Goal: Communication & Community: Answer question/provide support

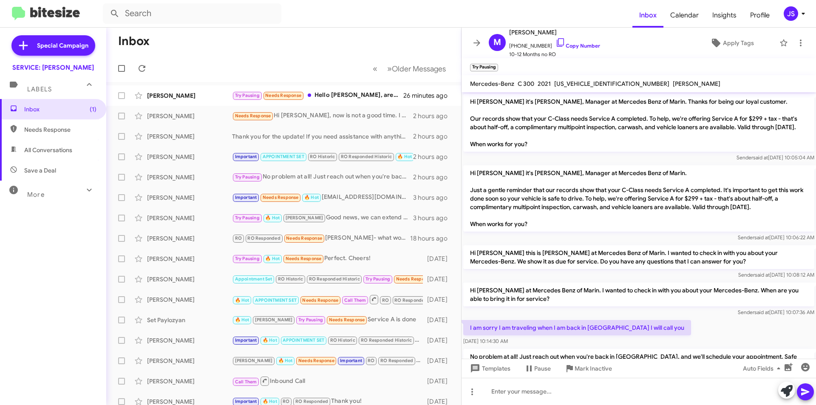
scroll to position [13, 0]
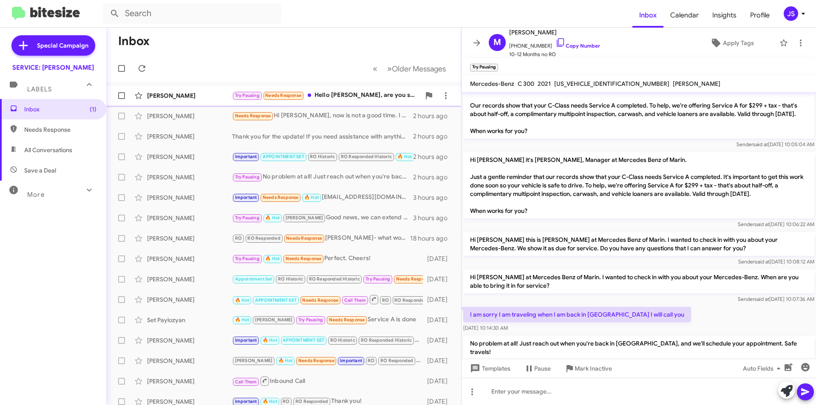
click at [287, 97] on span "Needs Response" at bounding box center [283, 96] width 36 height 6
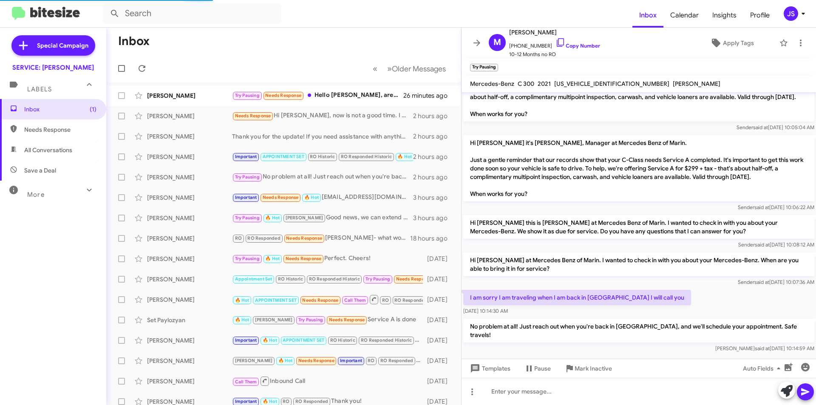
scroll to position [1306, 0]
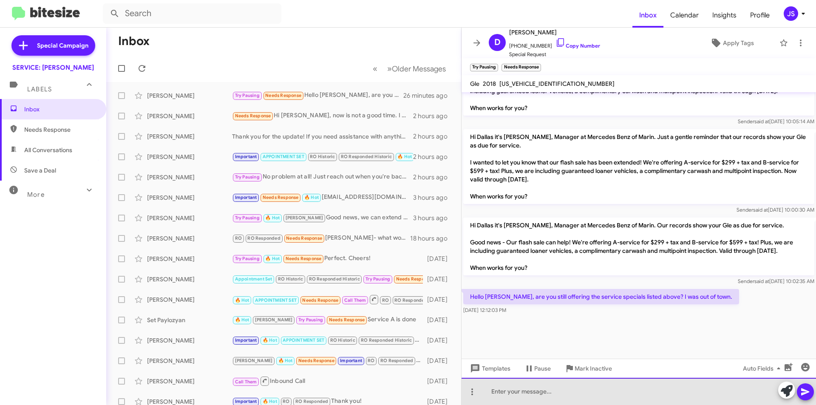
click at [620, 395] on div at bounding box center [639, 391] width 354 height 27
drag, startPoint x: 660, startPoint y: 393, endPoint x: 630, endPoint y: 396, distance: 30.8
click at [630, 396] on div "Hi Dallas, yes I can still honor the price. What day and time wodl you like to …" at bounding box center [639, 391] width 354 height 27
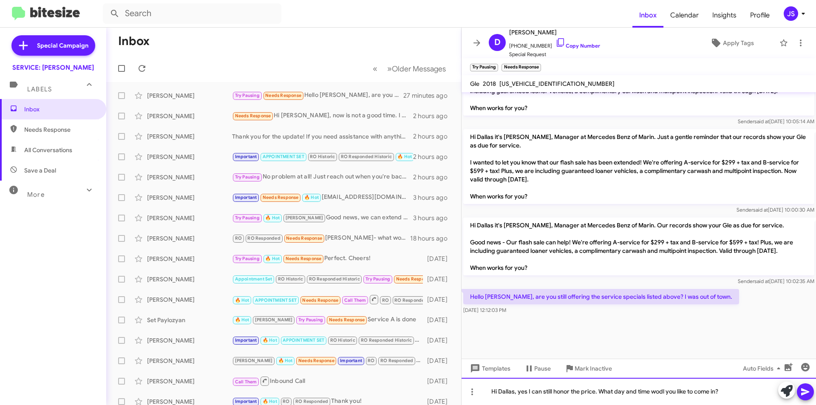
click at [665, 392] on div "Hi Dallas, yes I can still honor the price. What day and time wodl you like to …" at bounding box center [639, 391] width 354 height 27
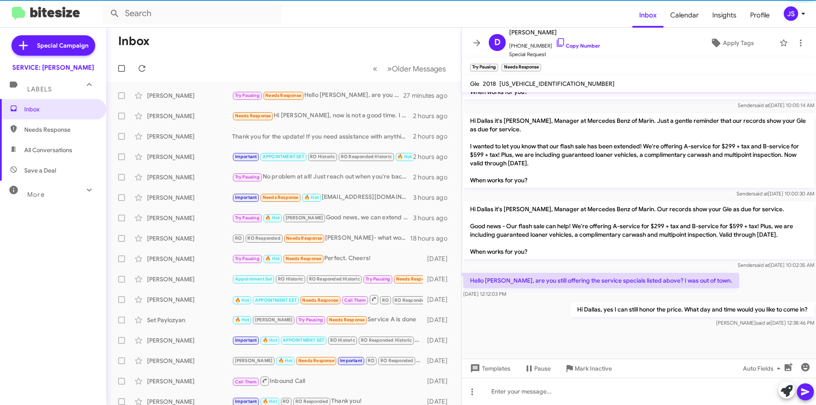
scroll to position [1575, 0]
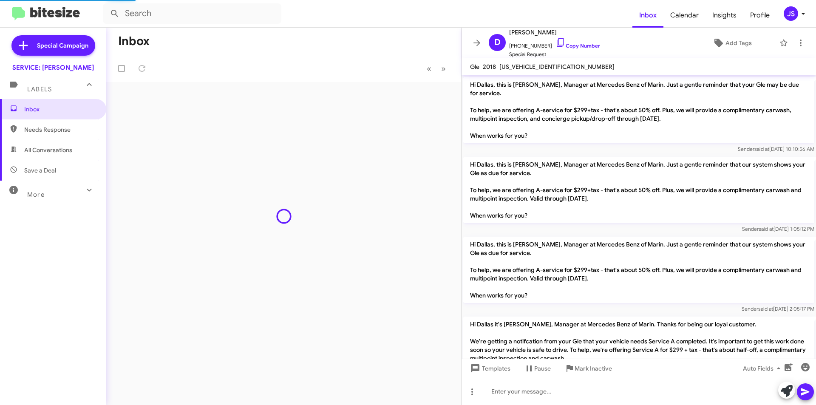
scroll to position [1204, 0]
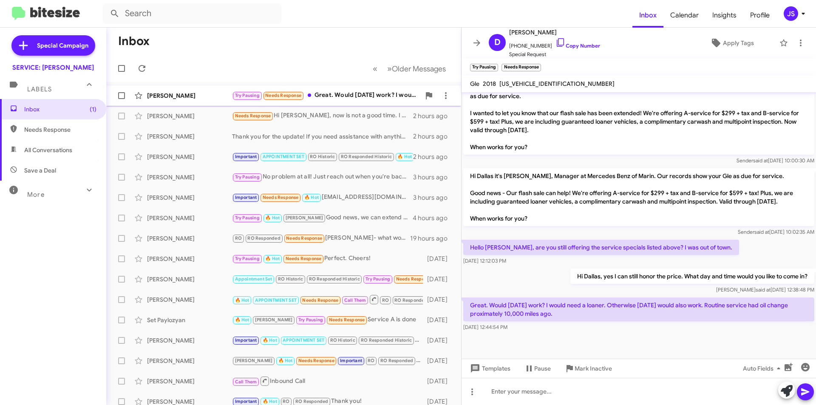
click at [351, 96] on div "Try Pausing Needs Response Great. Would this Friday work? I would need a loaner…" at bounding box center [326, 96] width 188 height 10
click at [671, 398] on div at bounding box center [639, 391] width 354 height 27
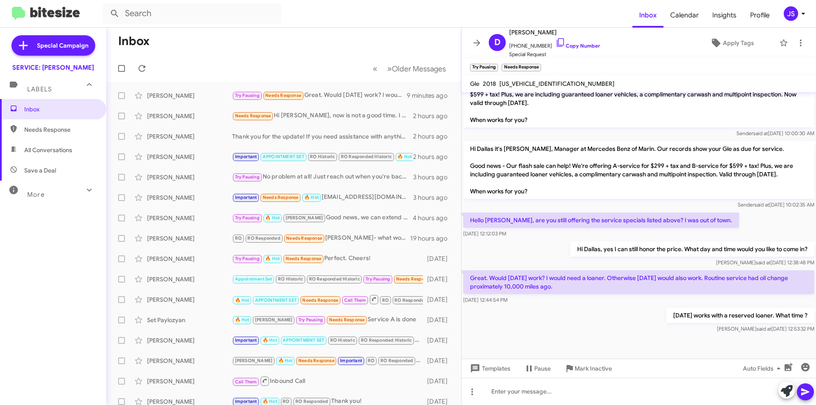
scroll to position [1654, 0]
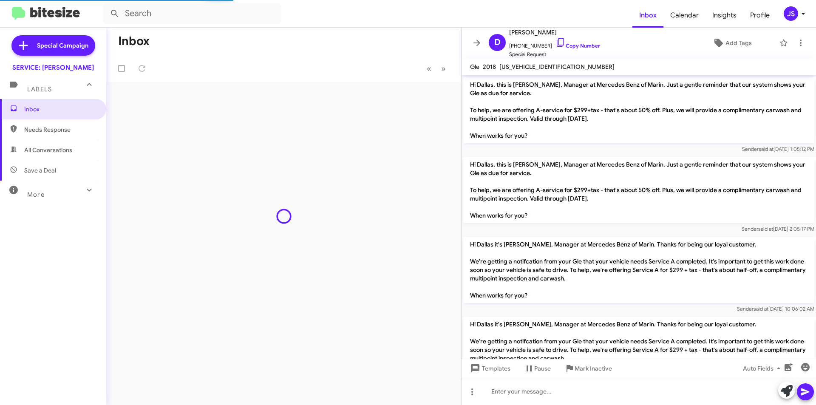
scroll to position [1153, 0]
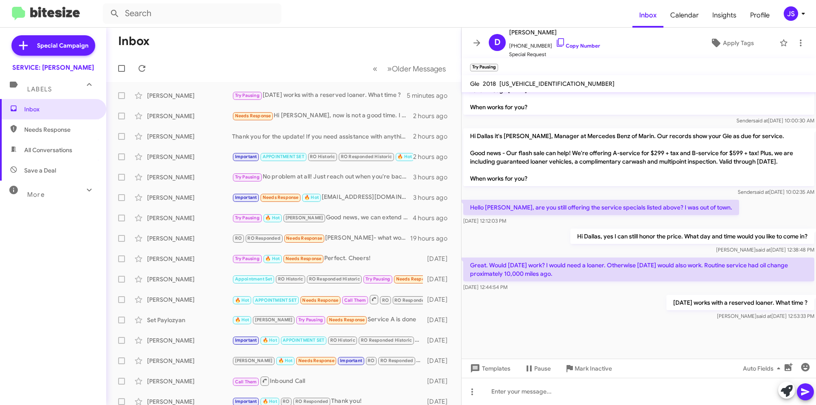
scroll to position [1170, 0]
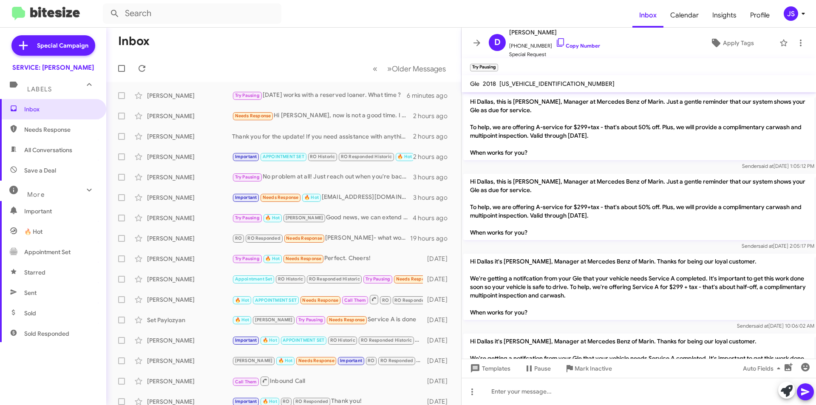
scroll to position [1153, 0]
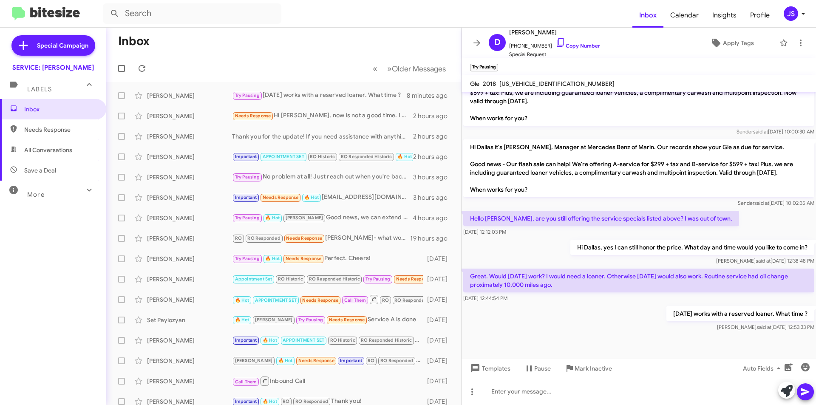
click at [191, 85] on mat-action-list "Dallas Hickle Try Pausing Friday works with a reserved loaner. What time ? 8 mi…" at bounding box center [283, 287] width 355 height 411
click at [189, 91] on div "Dallas Hickle Try Pausing Friday works with a reserved loaner. What time ? 8 mi…" at bounding box center [283, 95] width 341 height 17
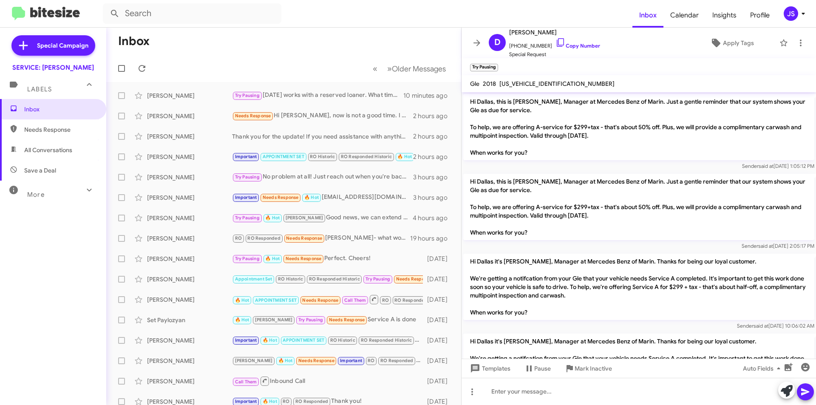
scroll to position [1170, 0]
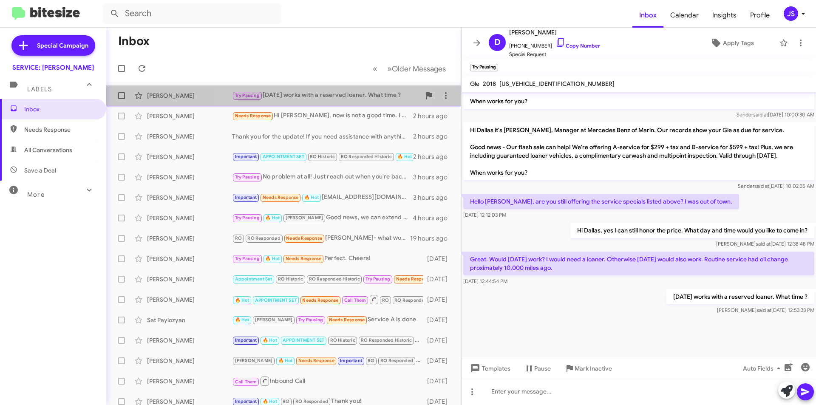
click at [308, 93] on div "Try Pausing [DATE] works with a reserved loaner. What time ?" at bounding box center [326, 96] width 188 height 10
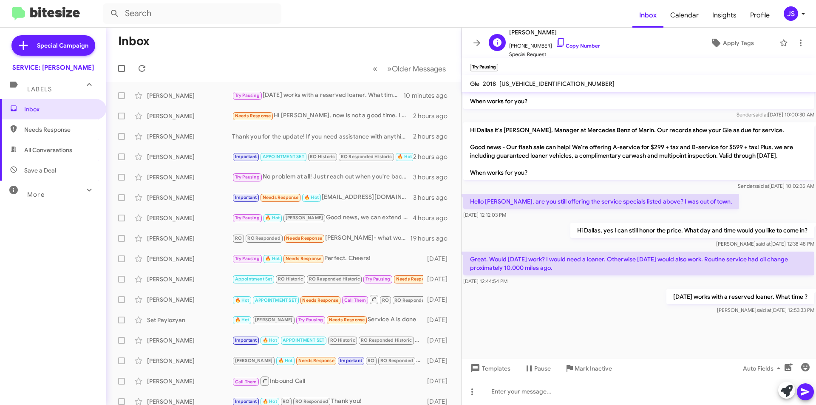
click at [746, 51] on div "D [PERSON_NAME] [PHONE_NUMBER] Copy Number Special Request Apply Tags" at bounding box center [630, 42] width 290 height 31
click at [712, 39] on icon at bounding box center [716, 43] width 8 height 8
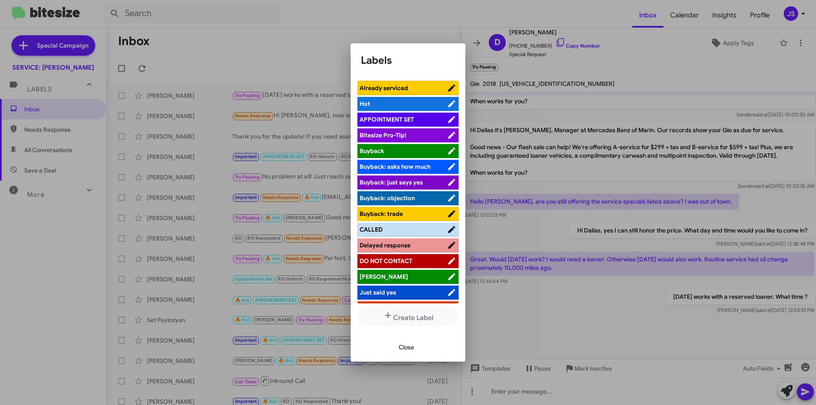
click at [391, 123] on span "APPOINTMENT SET" at bounding box center [387, 120] width 54 height 8
click at [407, 343] on span "Close" at bounding box center [406, 347] width 15 height 15
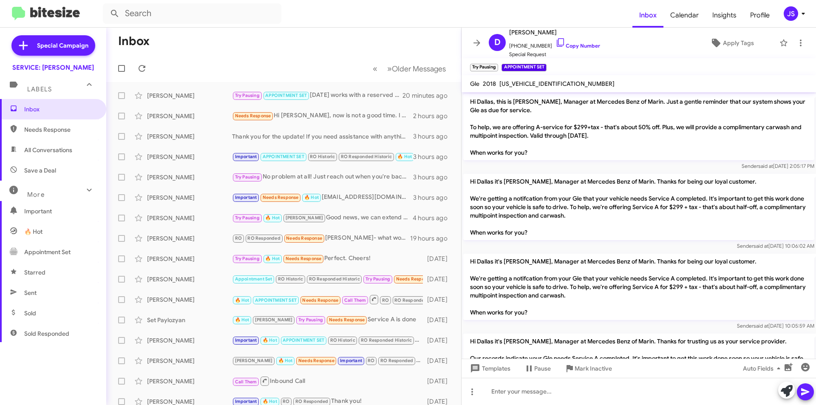
scroll to position [1089, 0]
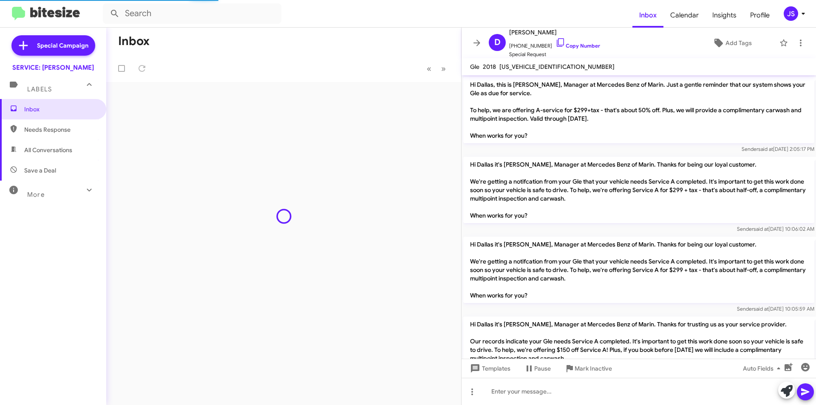
scroll to position [1072, 0]
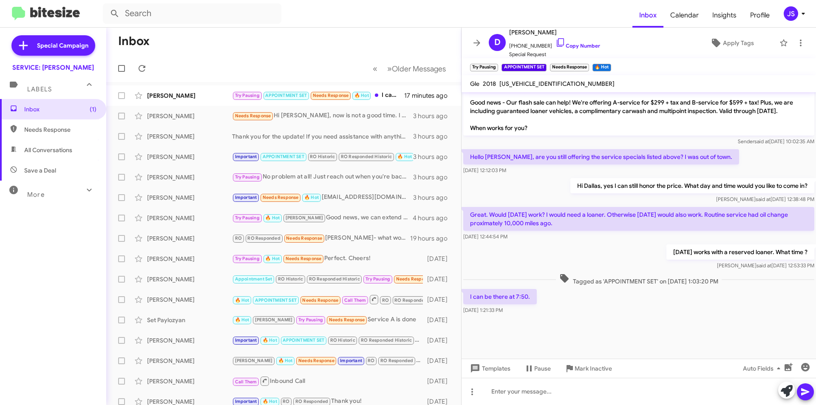
scroll to position [1055, 0]
click at [263, 98] on span "APPOINTMENT SET" at bounding box center [286, 95] width 47 height 8
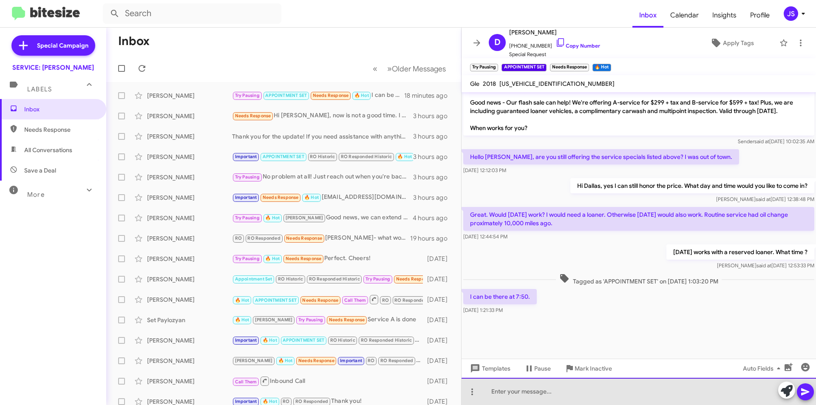
click at [580, 391] on div at bounding box center [639, 391] width 354 height 27
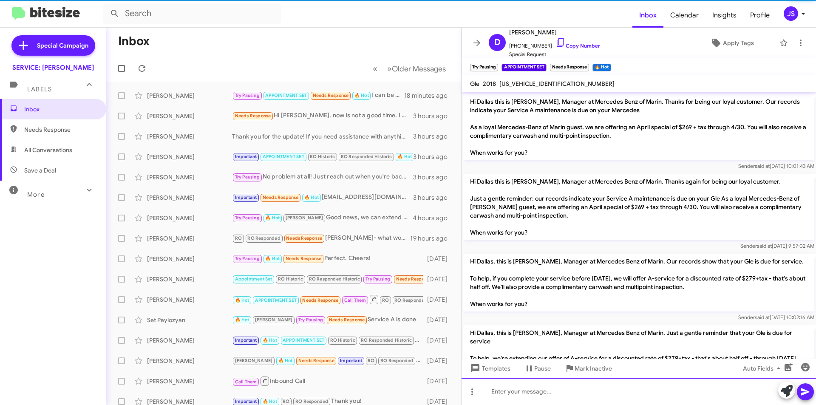
scroll to position [42, 0]
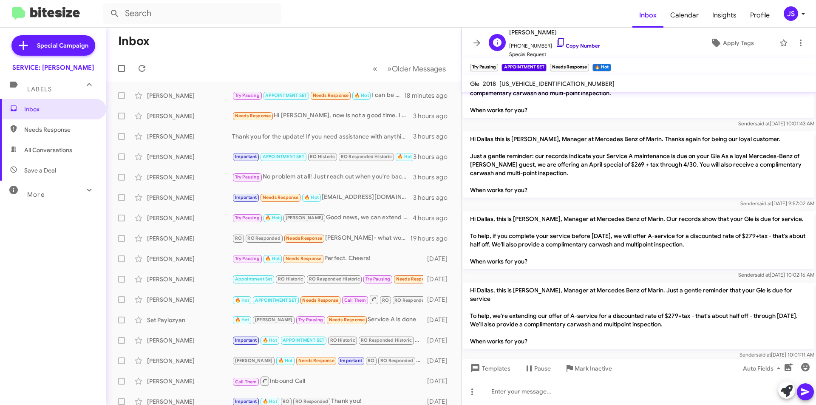
click at [555, 41] on icon at bounding box center [560, 42] width 10 height 10
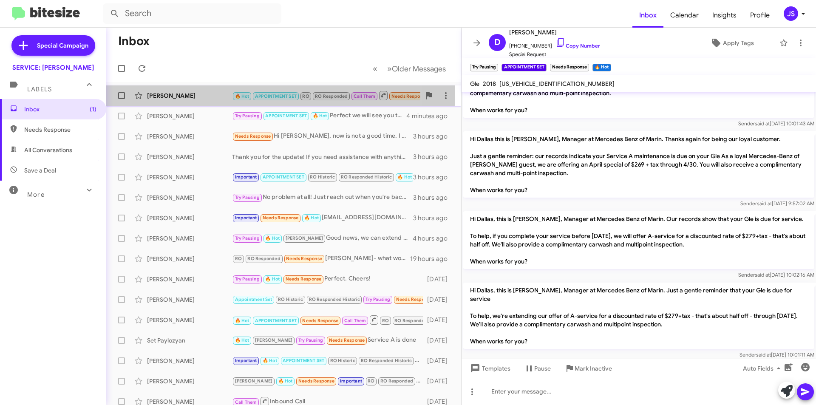
click at [169, 91] on div "Rudolf Keller 🔥 Hot APPOINTMENT SET RO RO Responded Call Them Needs Response In…" at bounding box center [283, 95] width 341 height 17
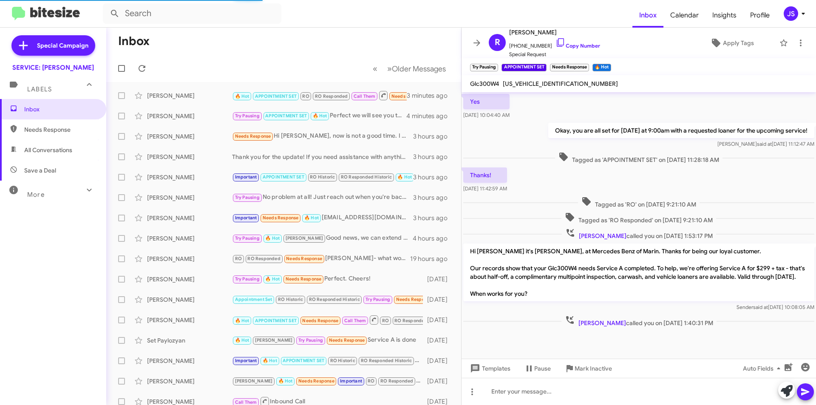
scroll to position [214, 0]
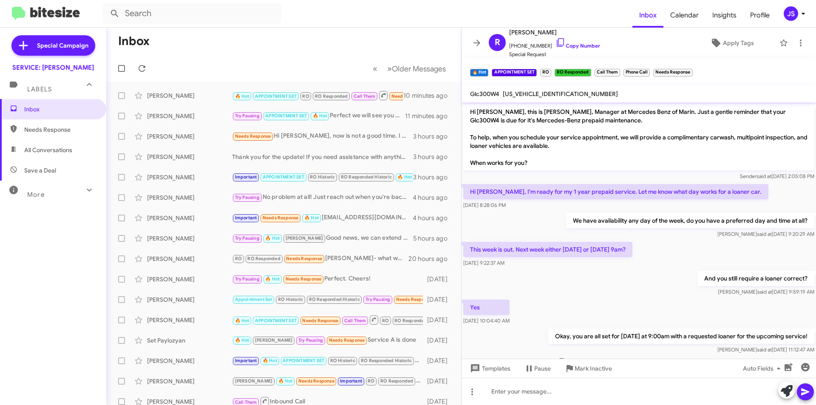
scroll to position [187, 0]
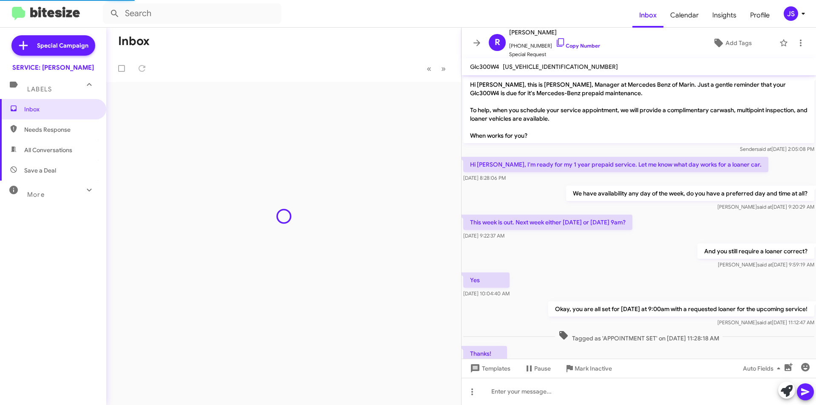
scroll to position [187, 0]
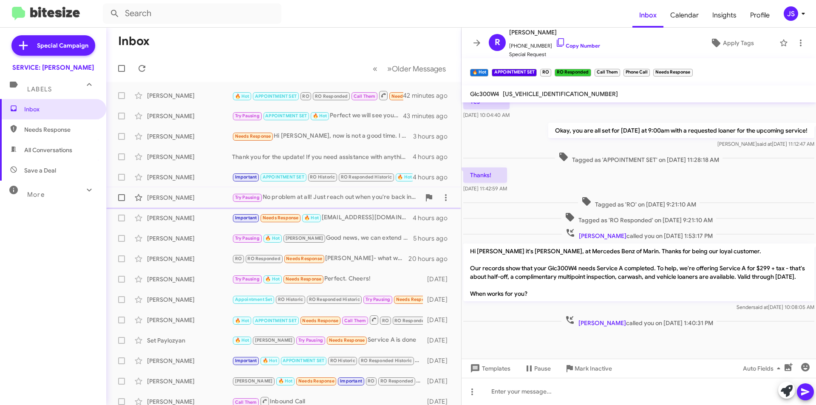
click at [175, 123] on div "Dallas Hickle Try Pausing APPOINTMENT SET 🔥 Hot Perfect we will see you then ! …" at bounding box center [283, 116] width 341 height 17
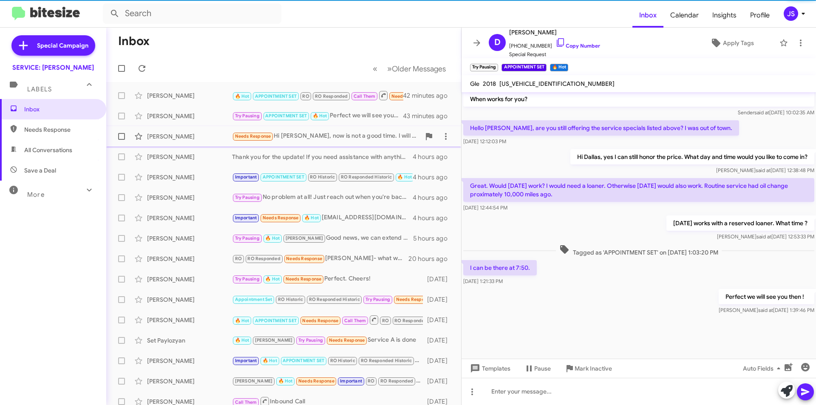
scroll to position [1004, 0]
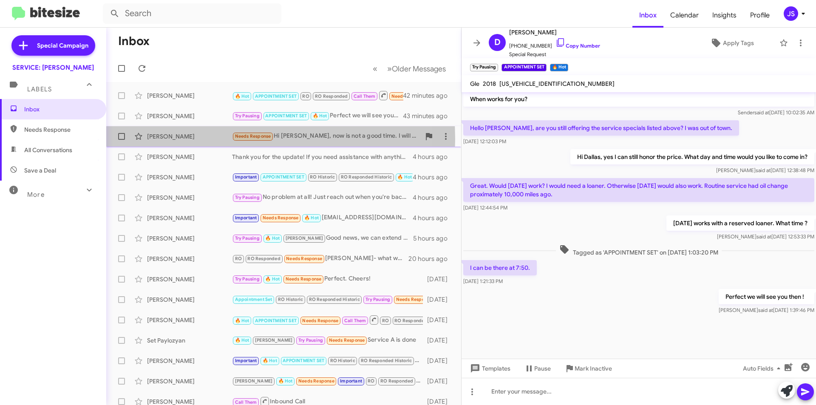
click at [173, 139] on div "[PERSON_NAME]" at bounding box center [189, 136] width 85 height 8
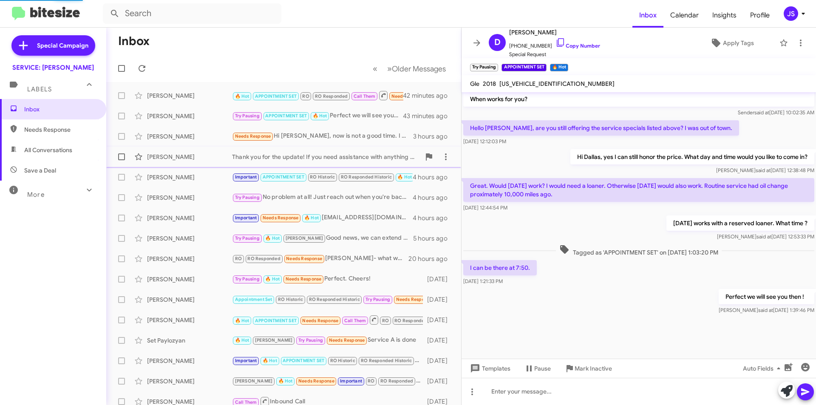
scroll to position [519, 0]
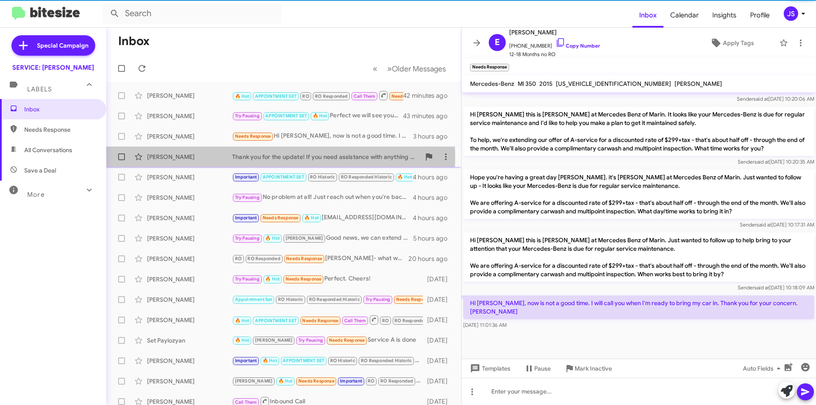
click at [226, 158] on div "[PERSON_NAME]" at bounding box center [189, 157] width 85 height 8
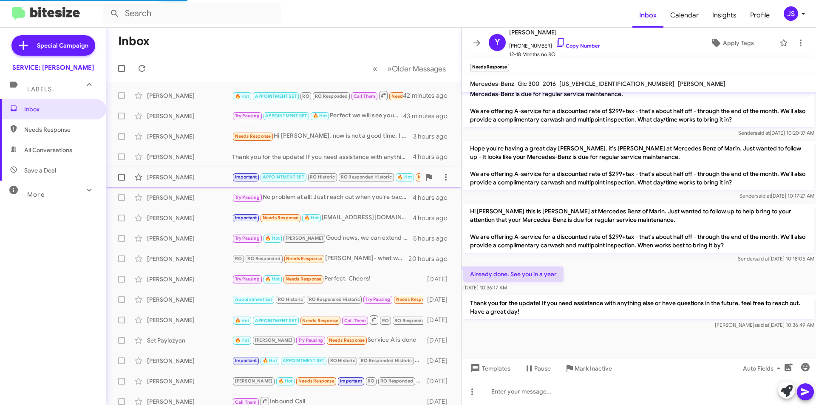
scroll to position [451, 0]
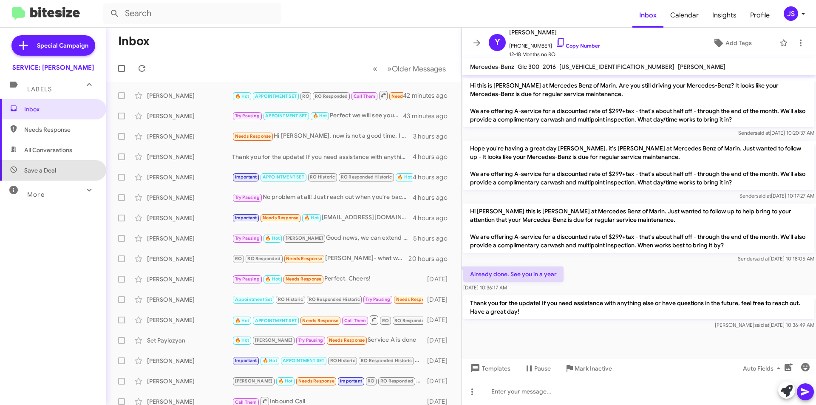
click at [70, 167] on span "Save a Deal" at bounding box center [53, 170] width 106 height 20
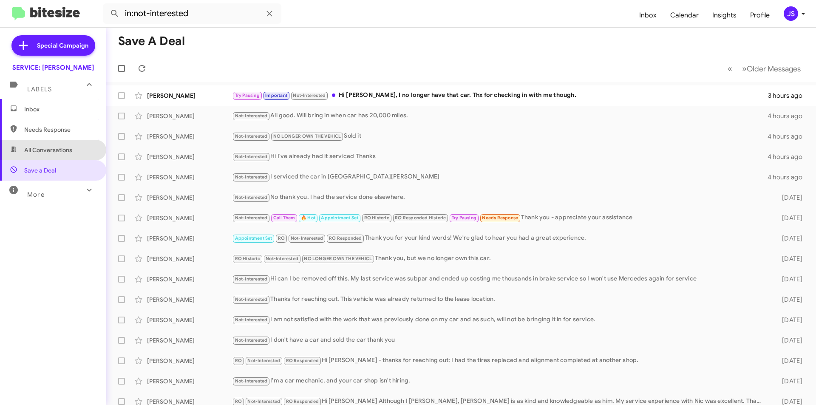
click at [72, 145] on span "All Conversations" at bounding box center [53, 150] width 106 height 20
type input "in:all-conversations"
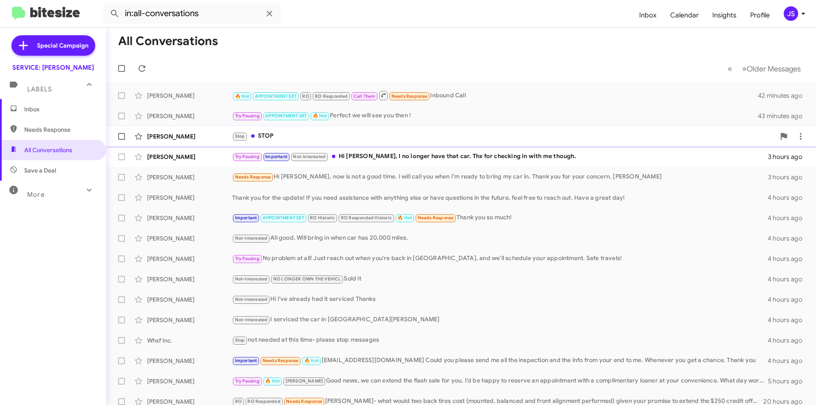
click at [179, 132] on div "Jim Weiss Stop STOP 3 hours ago" at bounding box center [461, 136] width 696 height 17
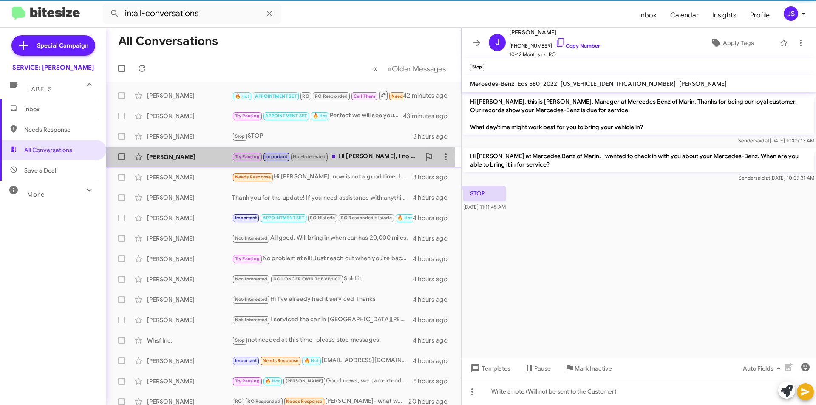
click at [171, 155] on div "Robert Testa" at bounding box center [189, 157] width 85 height 8
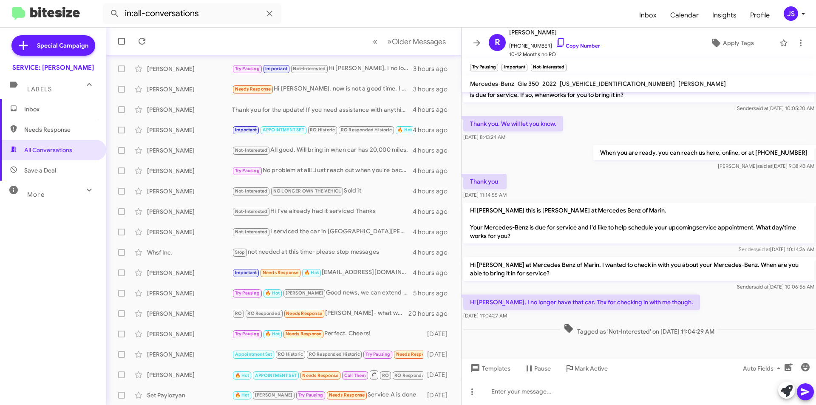
scroll to position [88, 0]
click at [416, 49] on button "» Next Older Messages" at bounding box center [416, 41] width 69 height 17
click at [416, 45] on span "Older Messages" at bounding box center [419, 41] width 54 height 9
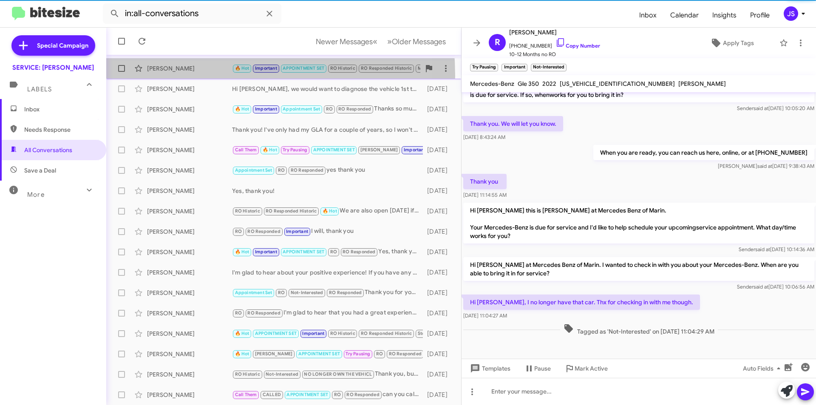
click at [173, 75] on div "Mariah Michaud 🔥 Hot Important APPOINTMENT SET RO Historic RO Responded Histori…" at bounding box center [283, 68] width 341 height 17
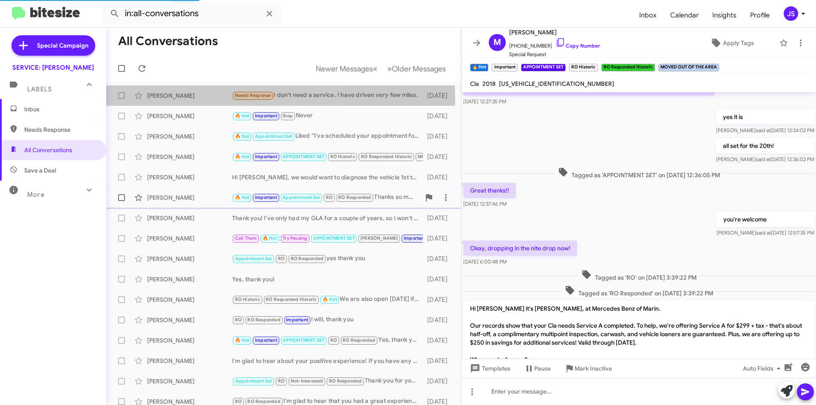
click at [182, 100] on div "Marilyn Black Needs Response I don't need a service. I have driven very few mil…" at bounding box center [283, 95] width 341 height 17
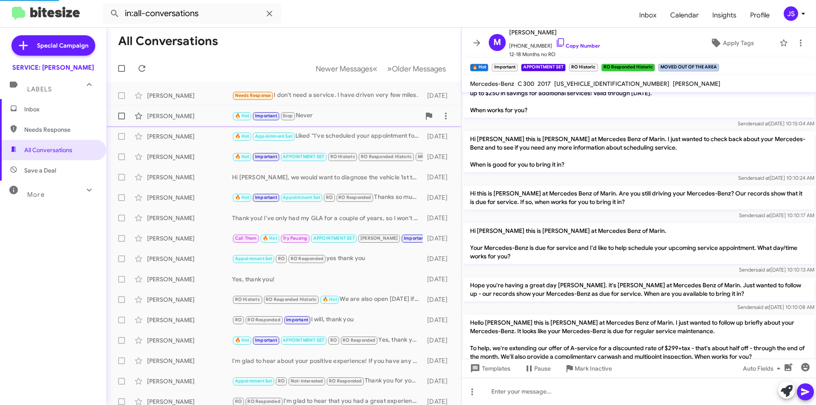
scroll to position [242, 0]
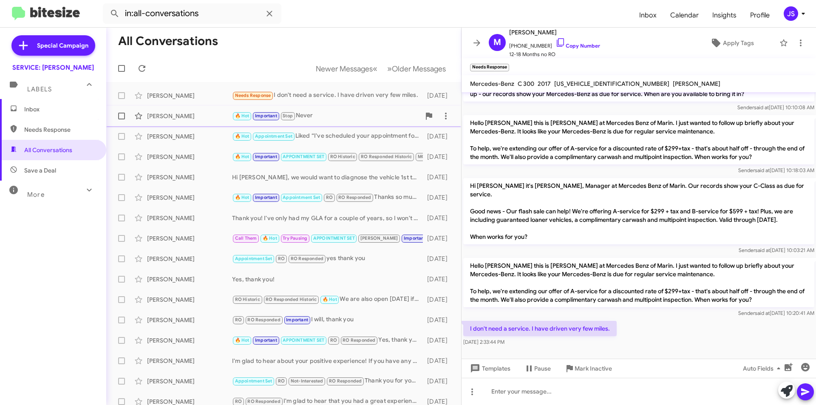
click at [198, 113] on div "Mustufa Mansuri" at bounding box center [189, 116] width 85 height 8
click at [198, 137] on div "Michael Antieri" at bounding box center [189, 136] width 85 height 8
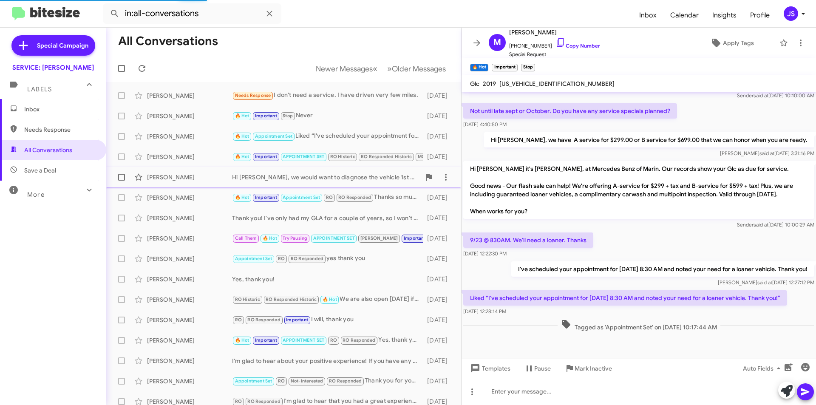
scroll to position [288, 0]
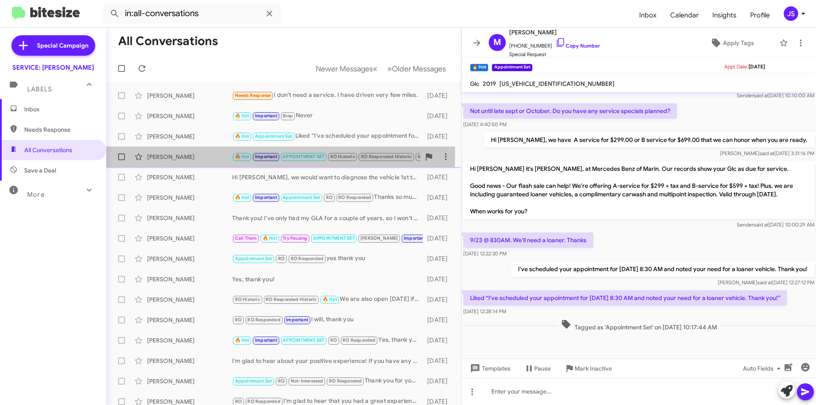
click at [190, 152] on div "Mariah Michaud 🔥 Hot Important APPOINTMENT SET RO Historic RO Responded Histori…" at bounding box center [283, 156] width 341 height 17
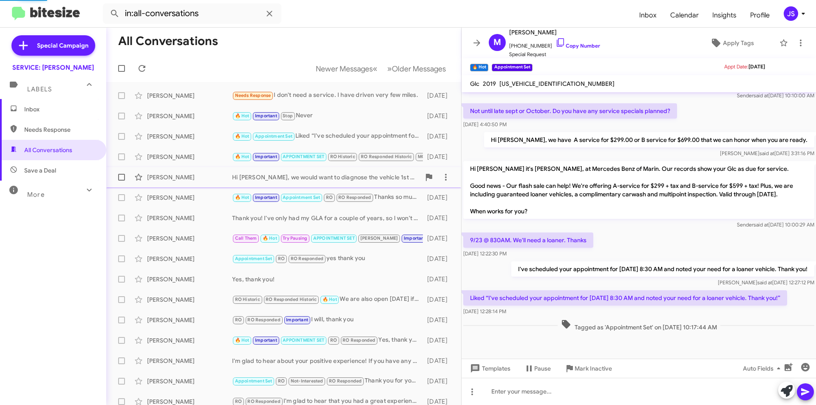
scroll to position [395, 0]
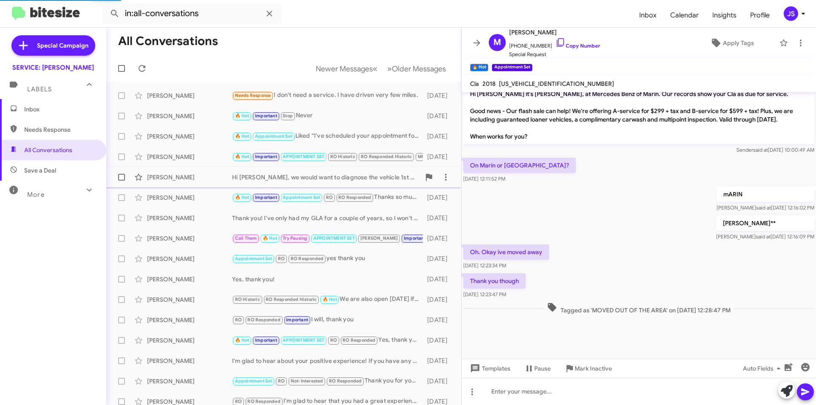
click at [195, 170] on div "Nageeb Alnagar Hi Nageeb, we would want to diagnose the vehicle 1st to confirm.…" at bounding box center [283, 177] width 341 height 17
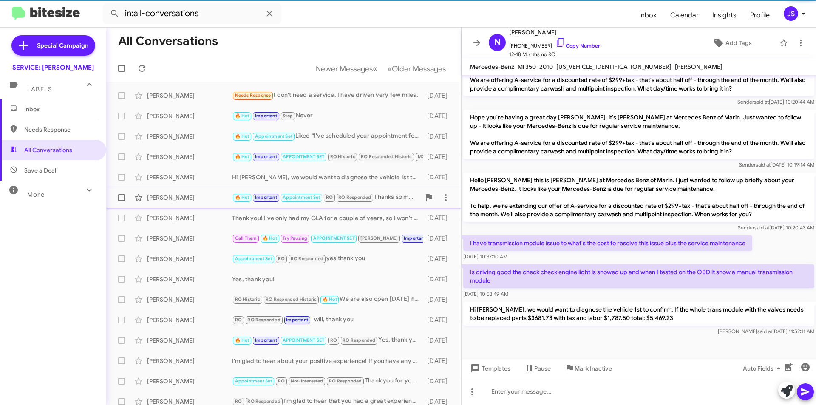
scroll to position [214, 0]
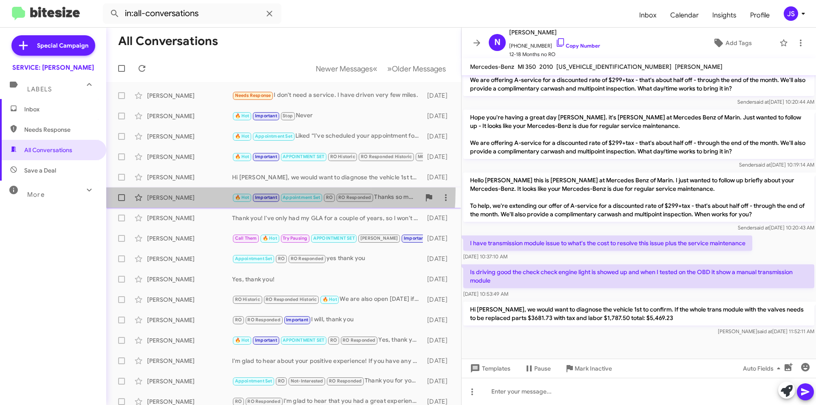
click at [198, 190] on div "Rachel Zucker 🔥 Hot Important Appointment Set RO RO Responded Thanks so much! 6…" at bounding box center [283, 197] width 341 height 17
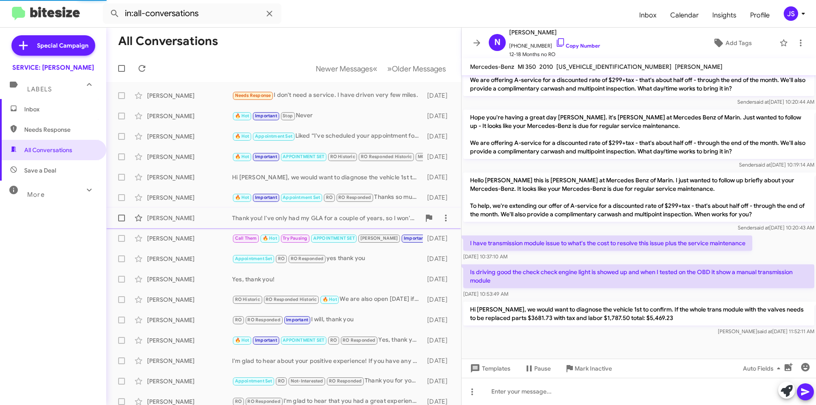
scroll to position [287, 0]
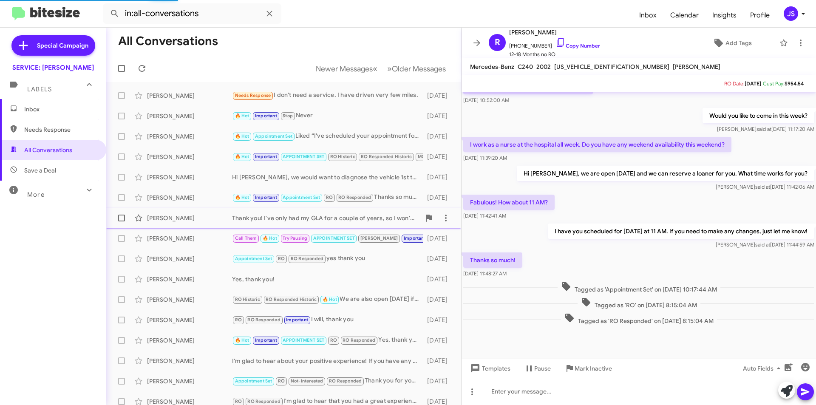
click at [193, 213] on div "Gayle Shishido Thank you! I've only had my GLA for a couple of years, so I won'…" at bounding box center [283, 218] width 341 height 17
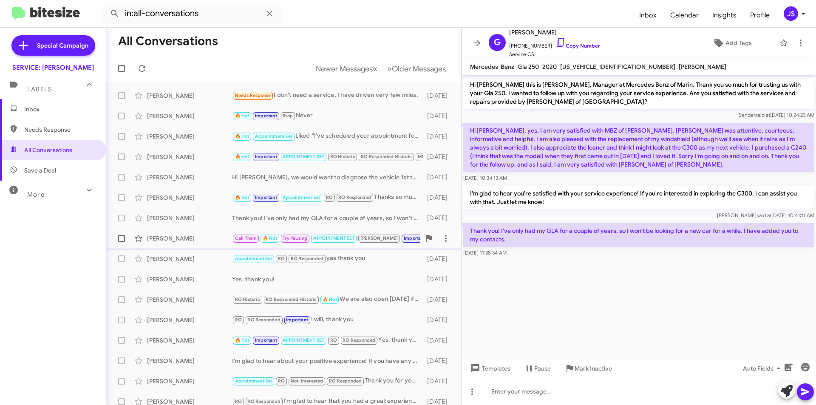
click at [195, 232] on div "Halla Ayla Call Them 🔥 Hot Try Pausing APPOINTMENT SET RAUL Important Needs Res…" at bounding box center [283, 238] width 341 height 17
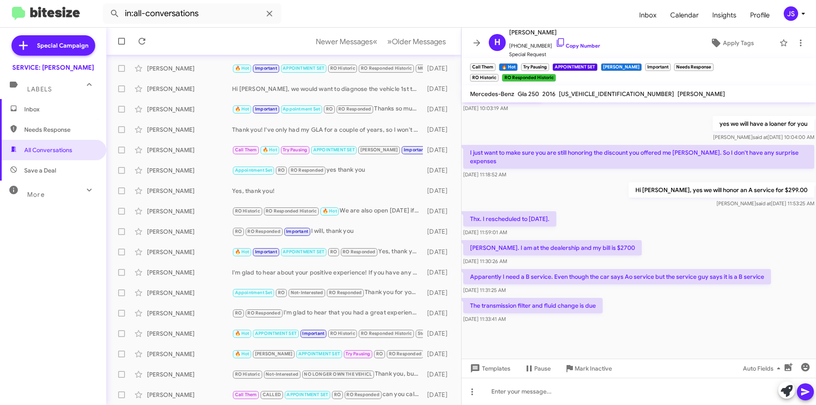
scroll to position [346, 0]
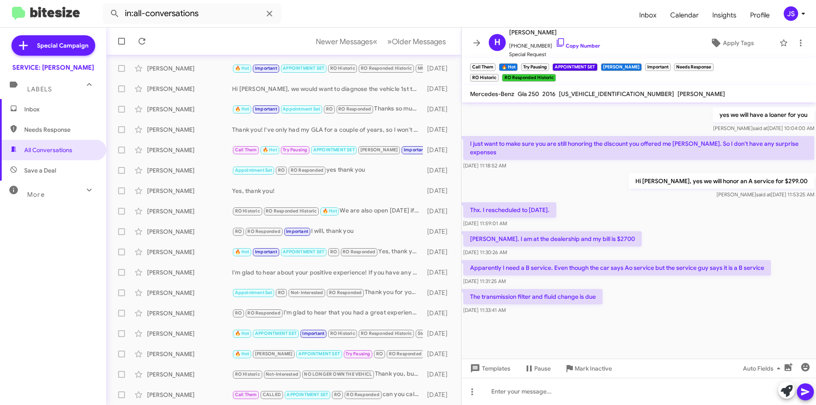
click at [68, 191] on div "More" at bounding box center [45, 191] width 76 height 16
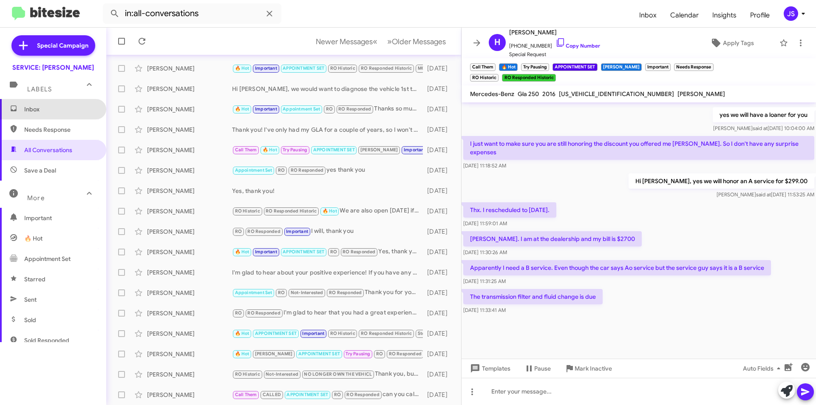
click at [54, 113] on span "Inbox" at bounding box center [60, 109] width 72 height 8
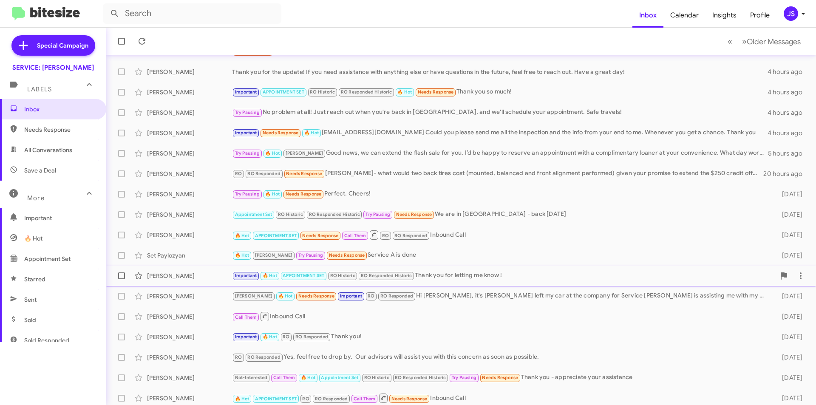
scroll to position [88, 0]
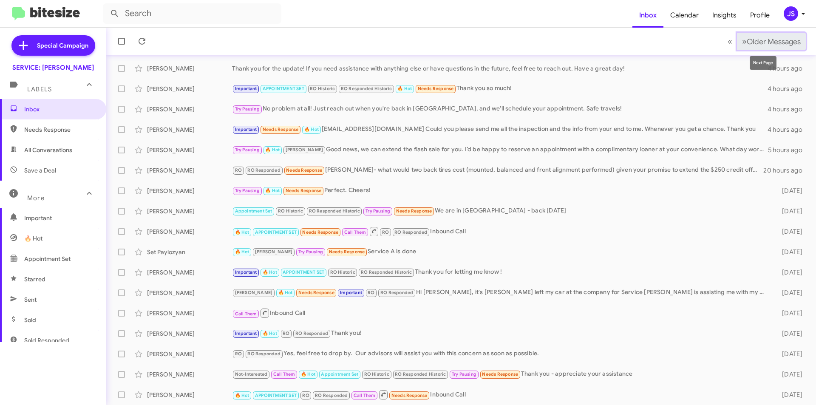
click at [771, 43] on span "Older Messages" at bounding box center [774, 41] width 54 height 9
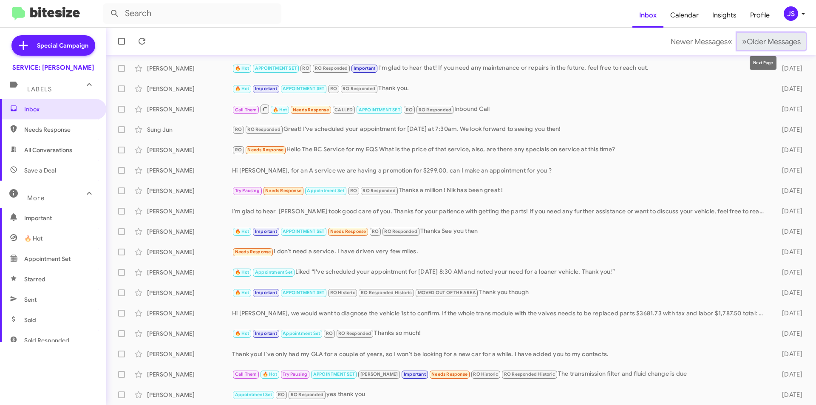
click at [751, 37] on span "Older Messages" at bounding box center [774, 41] width 54 height 9
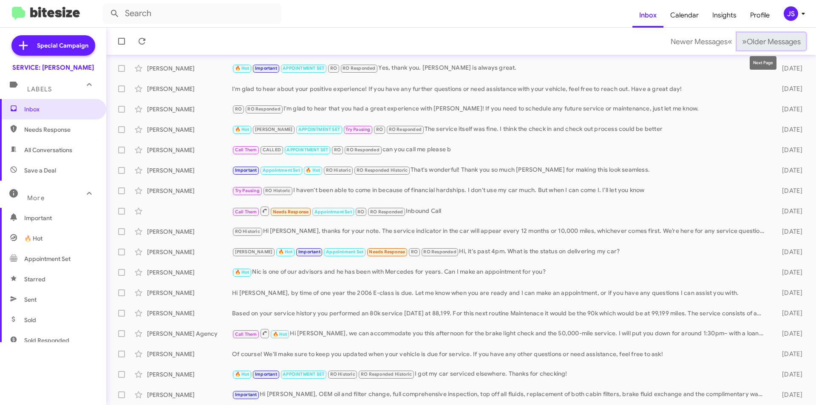
click at [762, 42] on span "Older Messages" at bounding box center [774, 41] width 54 height 9
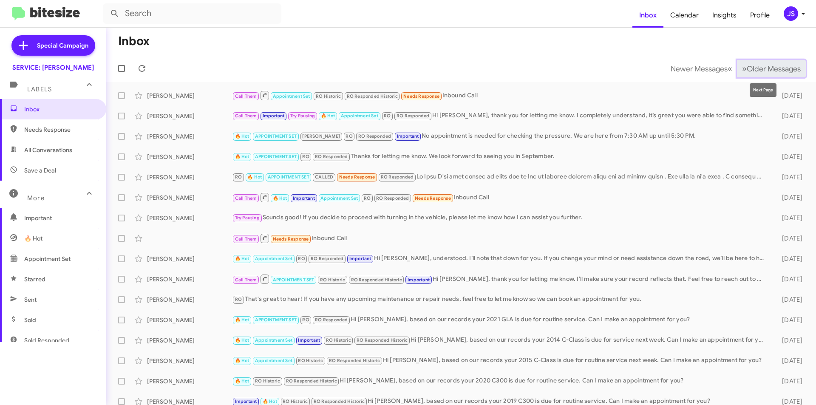
click at [765, 68] on span "Older Messages" at bounding box center [774, 68] width 54 height 9
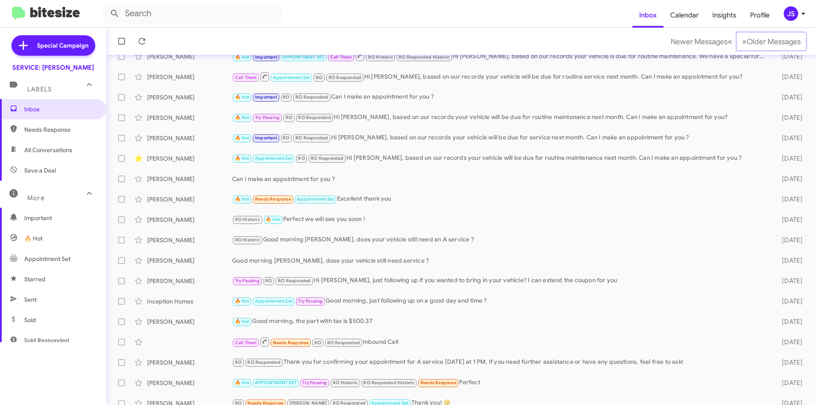
scroll to position [88, 0]
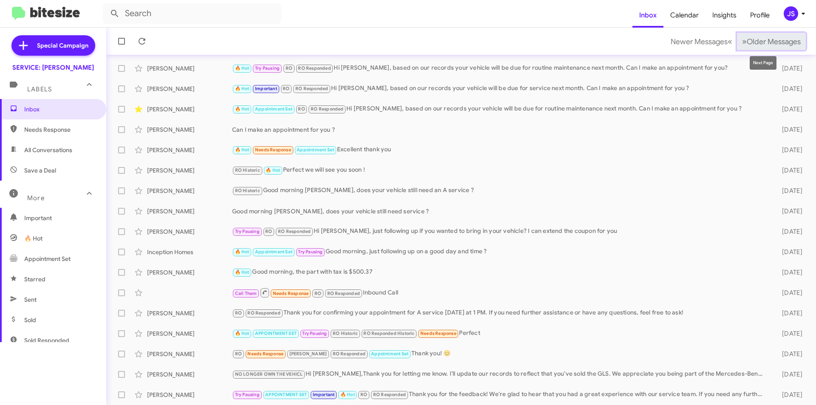
click at [782, 46] on button "» Next Older Messages" at bounding box center [771, 41] width 69 height 17
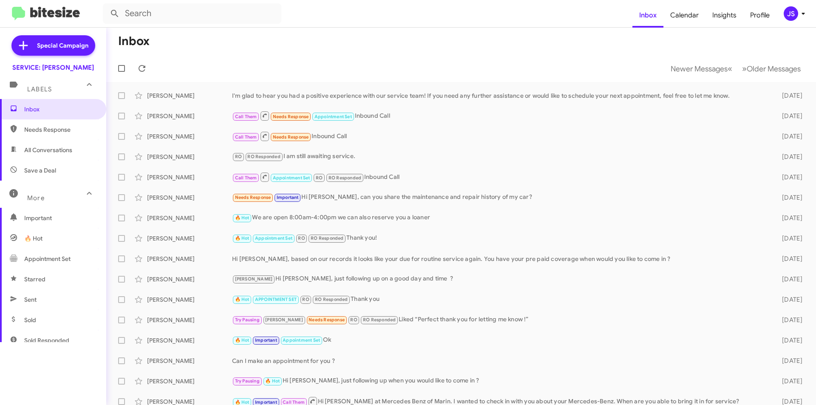
click at [28, 157] on span "All Conversations" at bounding box center [53, 150] width 106 height 20
type input "in:all-conversations"
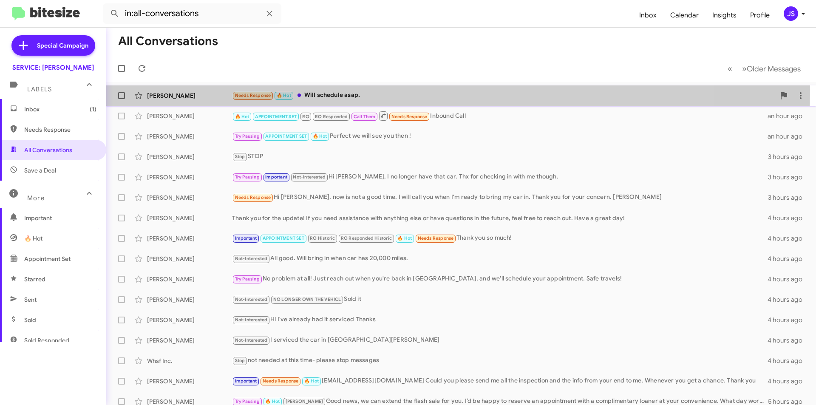
click at [222, 90] on div "Gloria Rydingsword Needs Response 🔥 Hot Will schedule asap. a few seconds ago" at bounding box center [461, 95] width 696 height 17
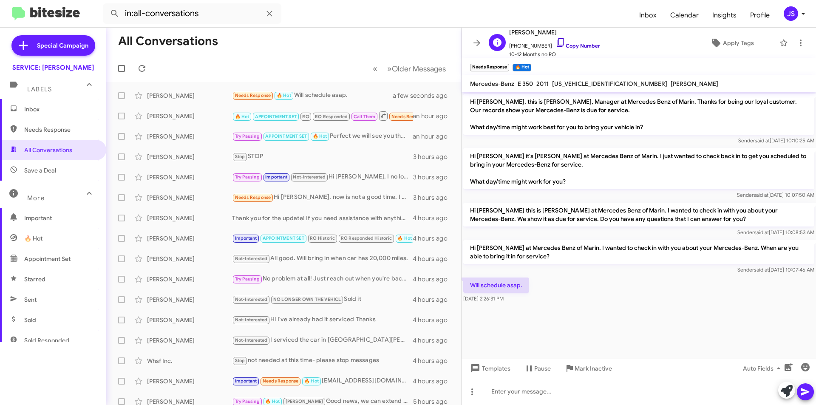
click at [566, 45] on link "Copy Number" at bounding box center [577, 45] width 45 height 6
click at [618, 400] on div at bounding box center [639, 391] width 354 height 27
click at [562, 398] on div "Hi Gloria, would" at bounding box center [639, 391] width 354 height 27
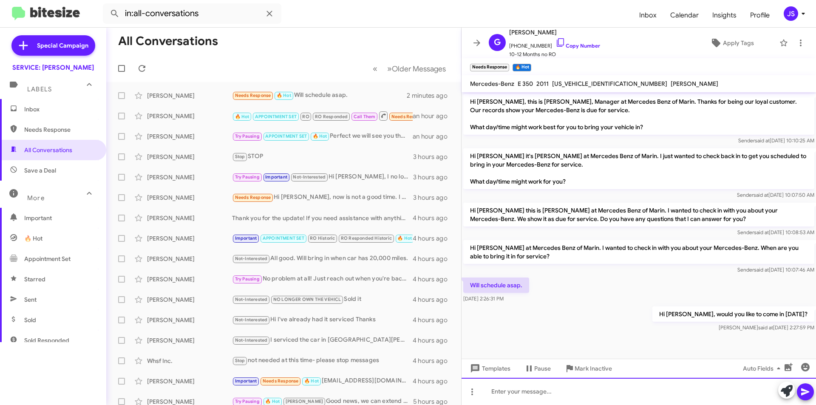
click at [629, 394] on div at bounding box center [639, 391] width 354 height 27
click at [270, 16] on icon at bounding box center [269, 13] width 10 height 10
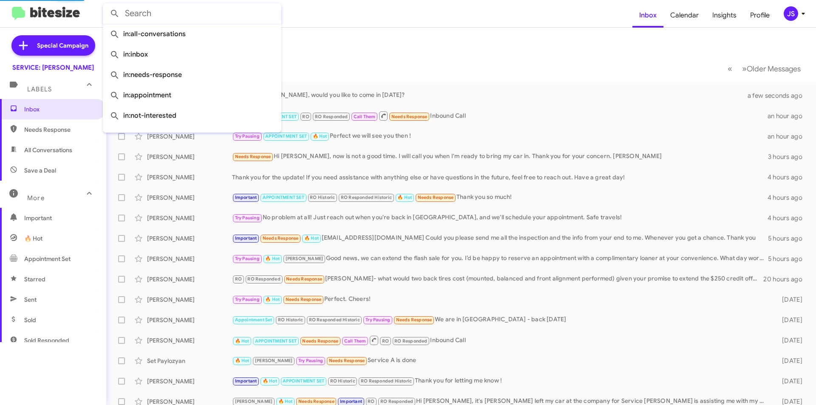
click at [62, 153] on span "All Conversations" at bounding box center [48, 150] width 48 height 8
type input "in:all-conversations"
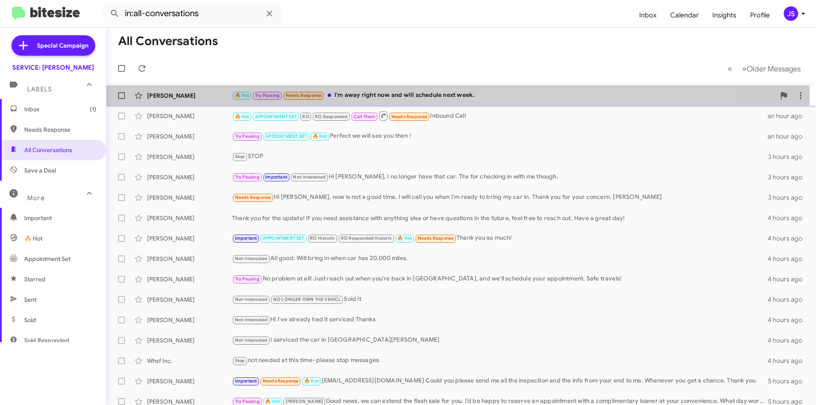
click at [340, 93] on div "🔥 Hot Try Pausing Needs Response I'm away right now and will schedule next week." at bounding box center [503, 96] width 543 height 10
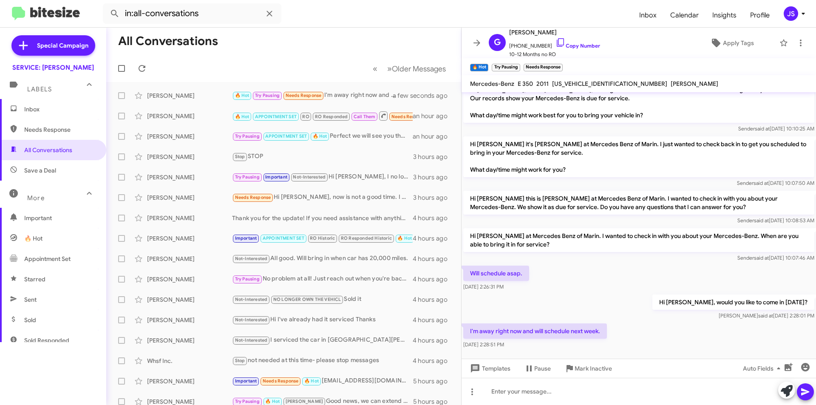
scroll to position [19, 0]
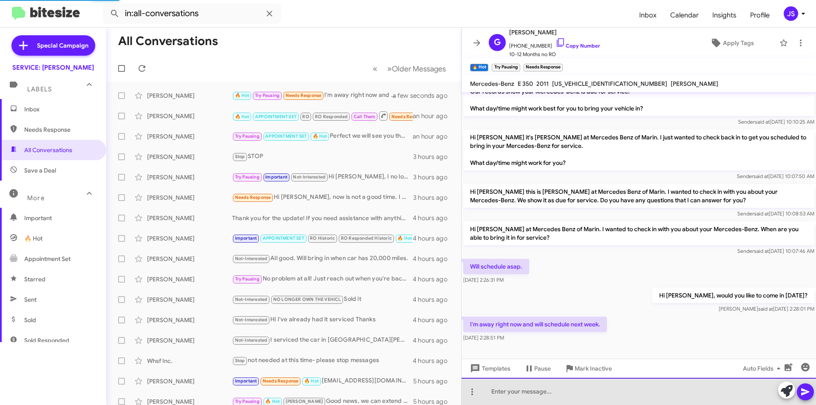
click at [634, 382] on div at bounding box center [639, 391] width 354 height 27
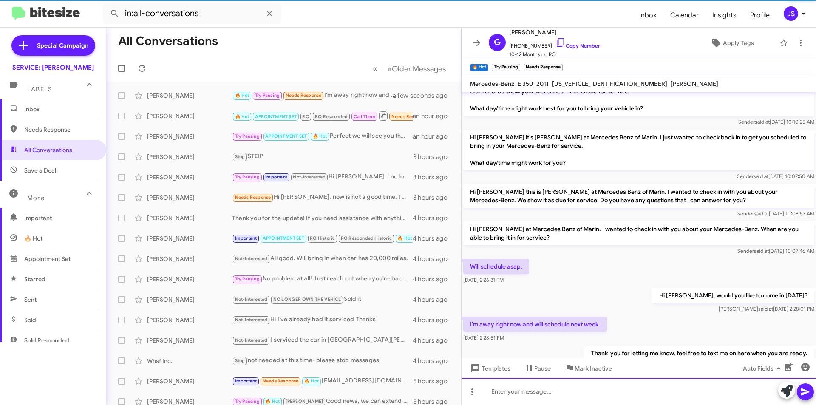
scroll to position [50, 0]
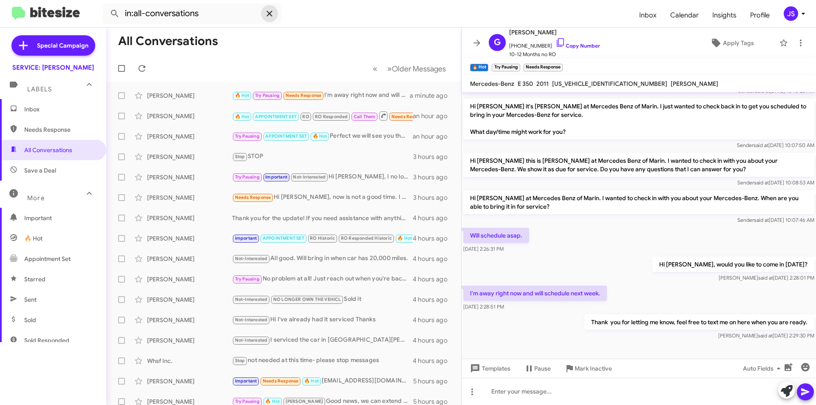
click at [270, 10] on icon at bounding box center [269, 13] width 10 height 10
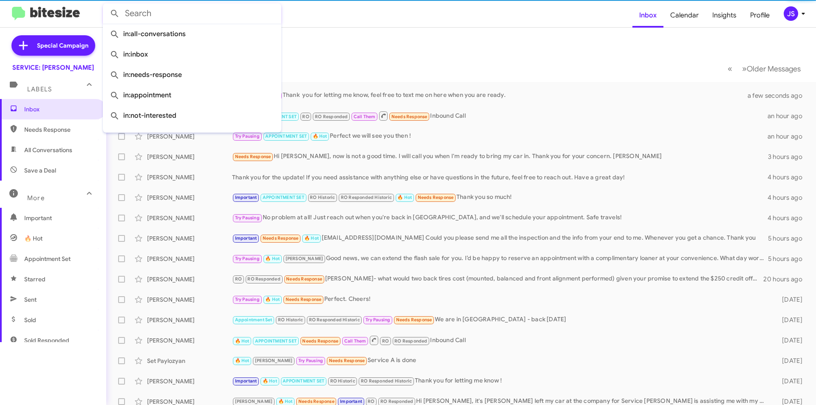
click at [370, 69] on mat-toolbar-row "« Previous » Next Older Messages" at bounding box center [461, 68] width 710 height 27
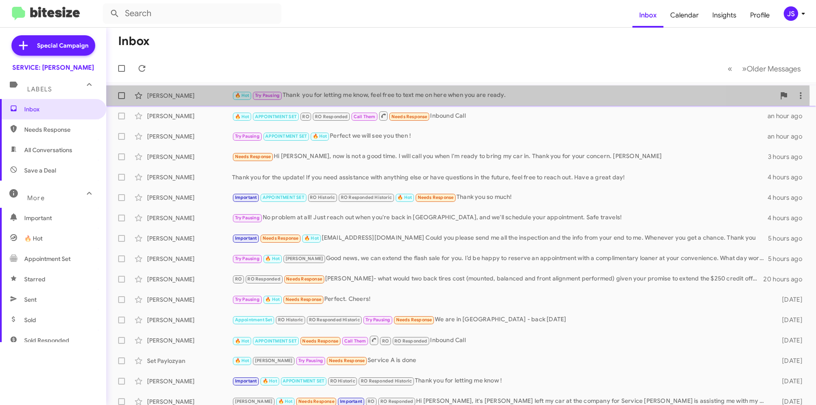
click at [336, 97] on div "🔥 Hot Try Pausing Thank you for letting me know, feel free to text me on here w…" at bounding box center [503, 96] width 543 height 10
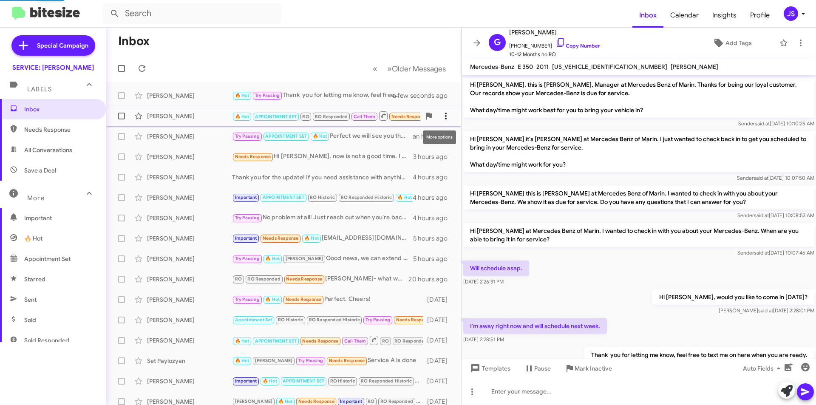
scroll to position [33, 0]
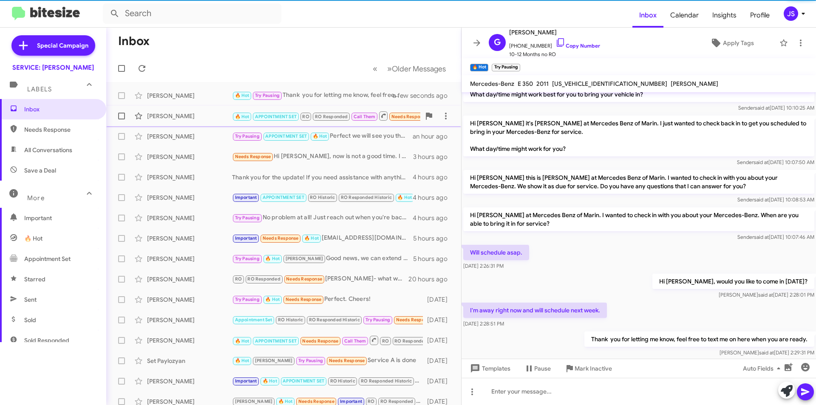
click at [204, 121] on div "Rudolf Keller 🔥 Hot APPOINTMENT SET RO RO Responded Call Them Needs Response In…" at bounding box center [283, 116] width 341 height 17
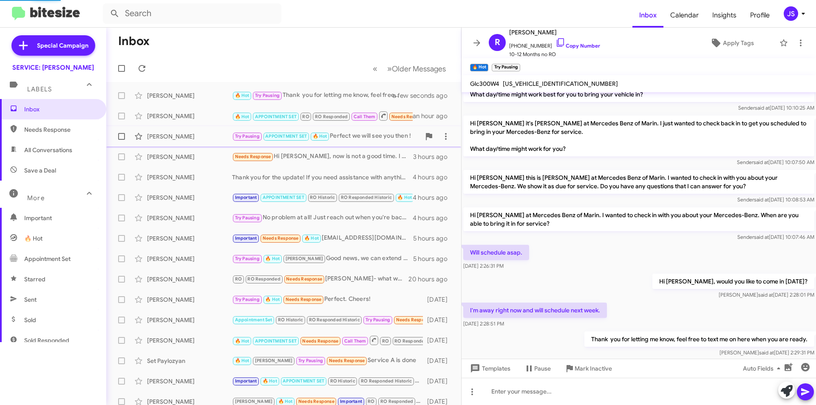
scroll to position [204, 0]
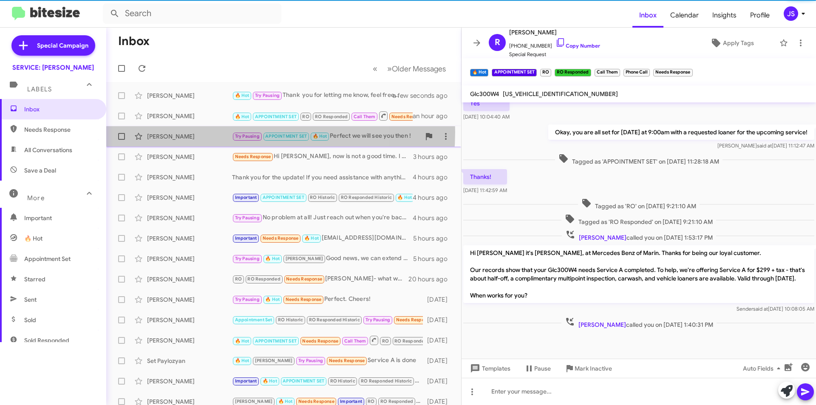
click at [206, 132] on div "Dallas Hickle Try Pausing APPOINTMENT SET 🔥 Hot Perfect we will see you then ! …" at bounding box center [283, 136] width 341 height 17
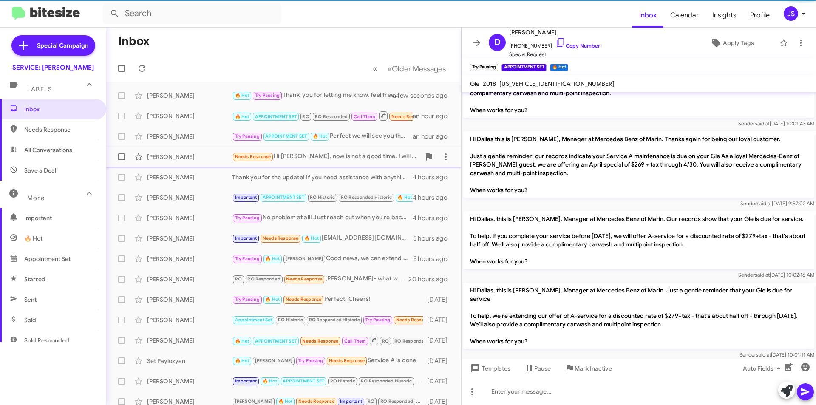
click at [208, 147] on span "Ellen Backer Needs Response Hi Omar, now is not a good time. I will call you wh…" at bounding box center [283, 157] width 355 height 20
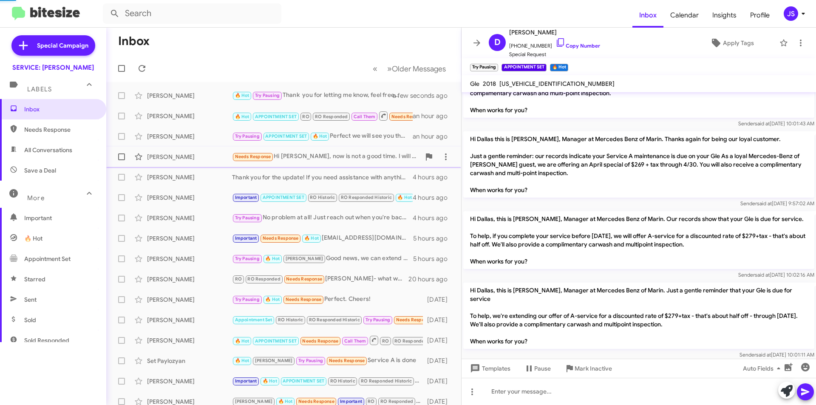
scroll to position [519, 0]
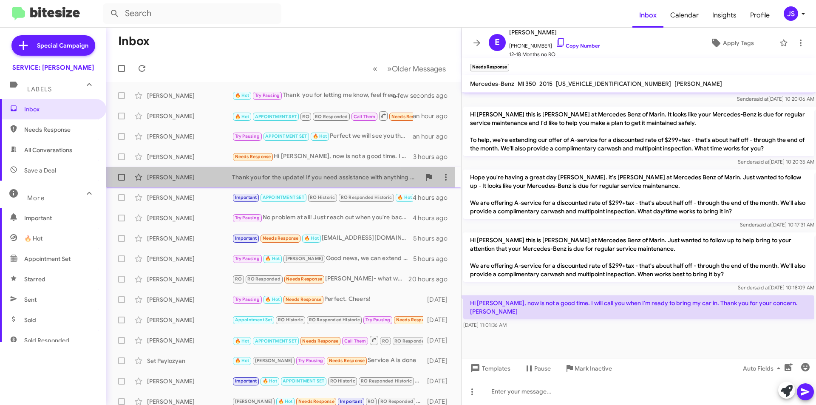
click at [212, 178] on div "[PERSON_NAME]" at bounding box center [189, 177] width 85 height 8
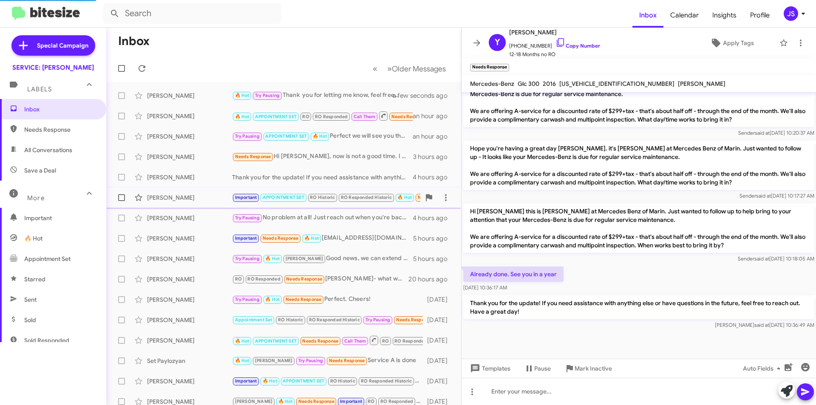
scroll to position [451, 0]
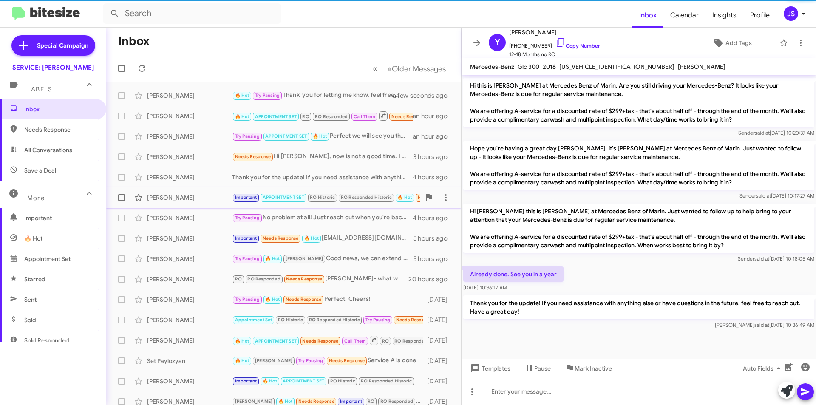
click at [217, 188] on span "Yekaterina Blokhina Important APPOINTMENT SET RO Historic RO Responded Historic…" at bounding box center [283, 197] width 355 height 20
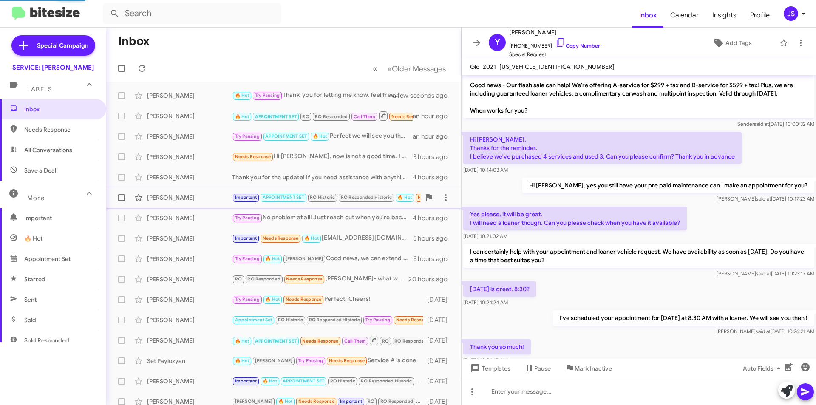
scroll to position [501, 0]
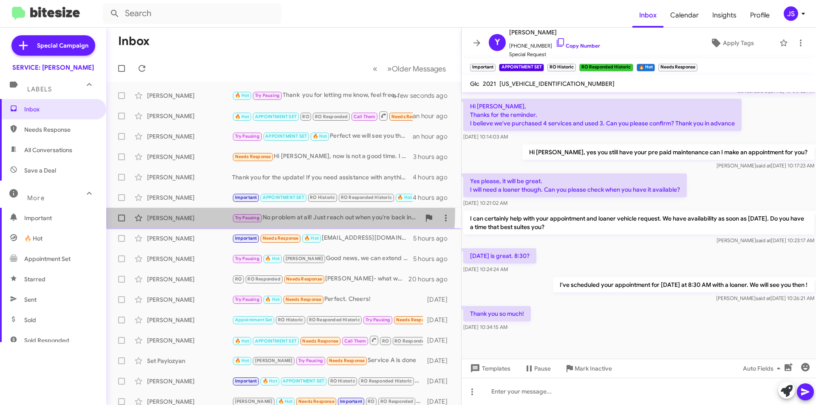
click at [211, 211] on div "Monique Marks Try Pausing No problem at all! Just reach out when you're back in…" at bounding box center [283, 218] width 341 height 17
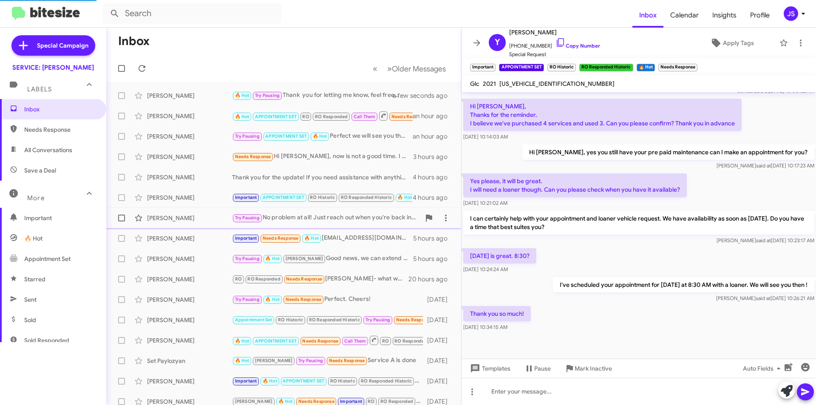
scroll to position [30, 0]
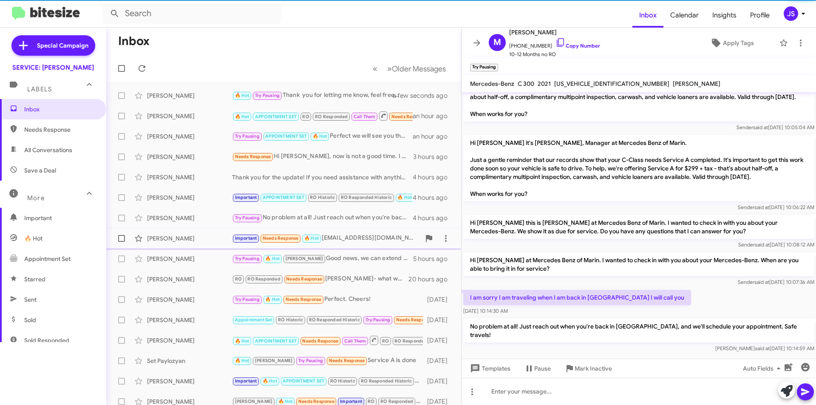
click at [201, 236] on div "[PERSON_NAME]" at bounding box center [189, 238] width 85 height 8
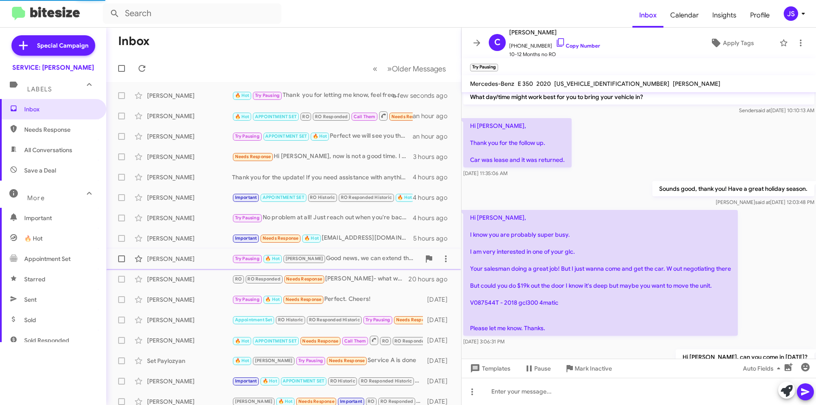
scroll to position [457, 0]
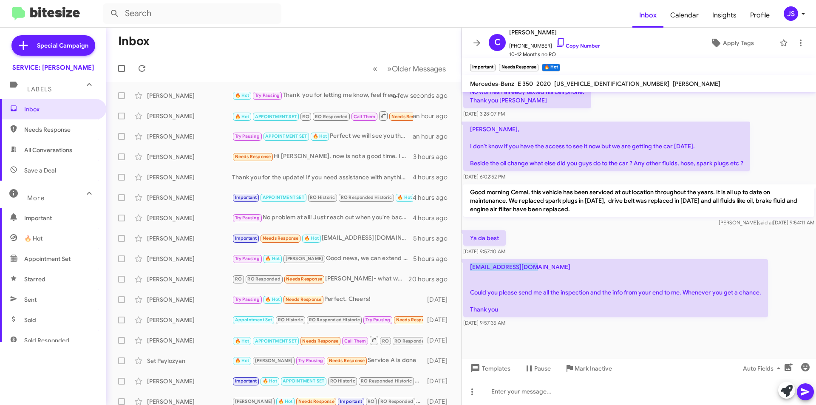
drag, startPoint x: 468, startPoint y: 268, endPoint x: 535, endPoint y: 266, distance: 66.8
click at [535, 267] on p "[EMAIL_ADDRESS][DOMAIN_NAME] Could you please send me all the inspection and th…" at bounding box center [615, 288] width 305 height 58
copy p "Unalcemal@yahoo.com"
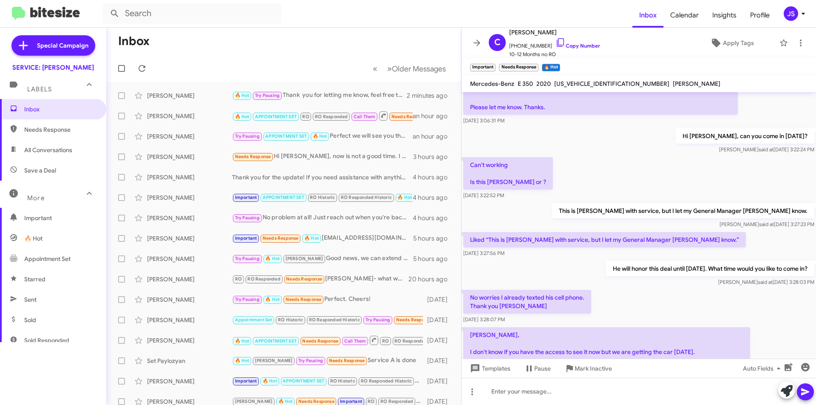
scroll to position [244, 0]
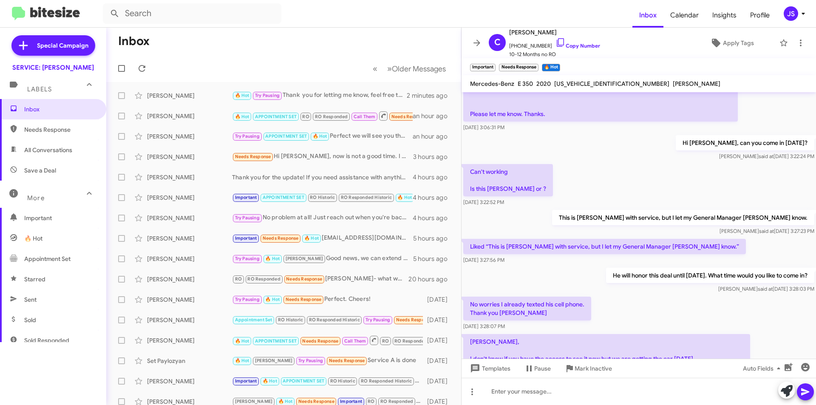
click at [633, 217] on p "This is Judith with service, but I let my General Manager Omar know." at bounding box center [683, 217] width 262 height 15
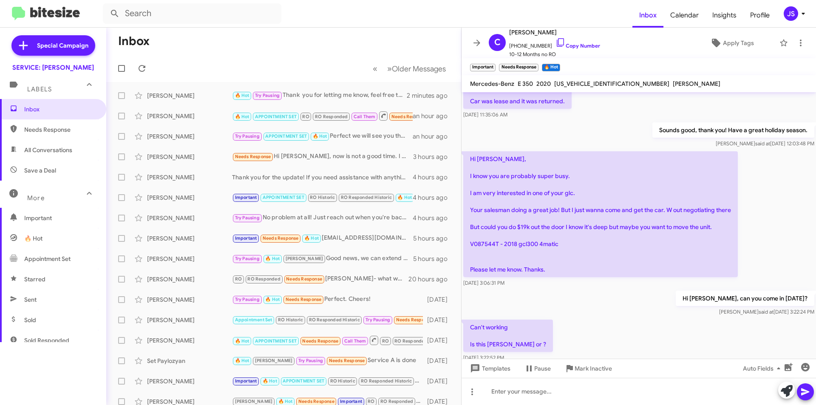
scroll to position [74, 0]
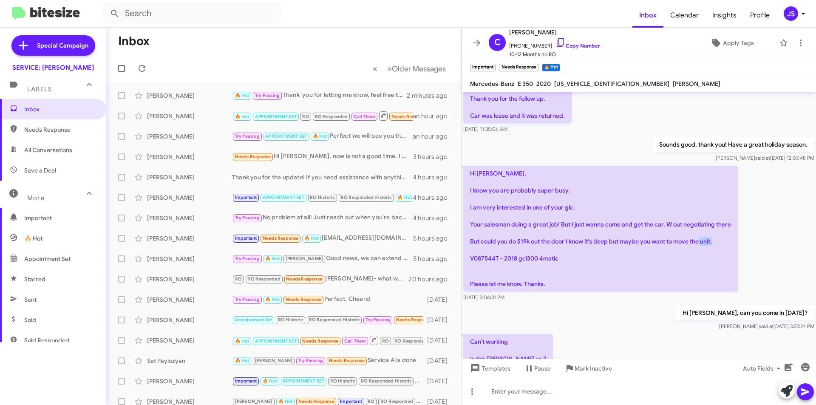
drag, startPoint x: 472, startPoint y: 258, endPoint x: 494, endPoint y: 258, distance: 22.5
click at [494, 258] on p "Hi Omar, I know you are probably super busy. I am very interested in one of you…" at bounding box center [600, 229] width 275 height 126
copy p "V087544"
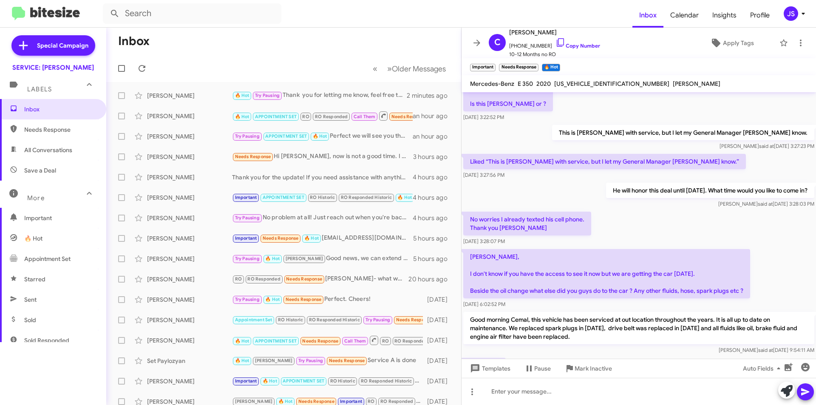
scroll to position [457, 0]
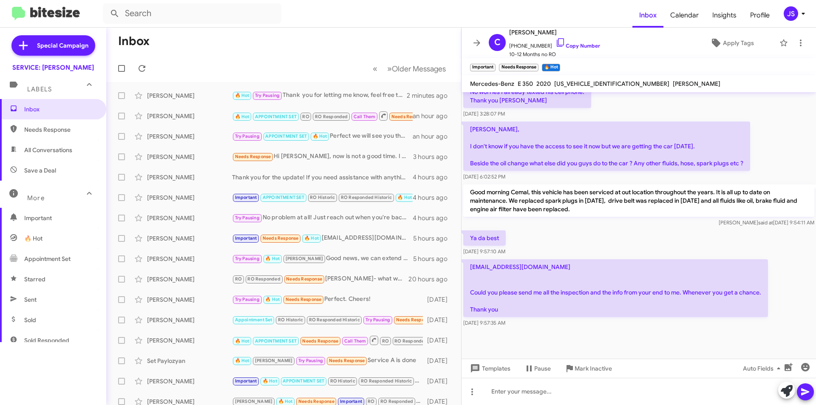
click at [744, 241] on div "Ya da best Sep 2, 2025, 9:57:10 AM" at bounding box center [639, 243] width 354 height 29
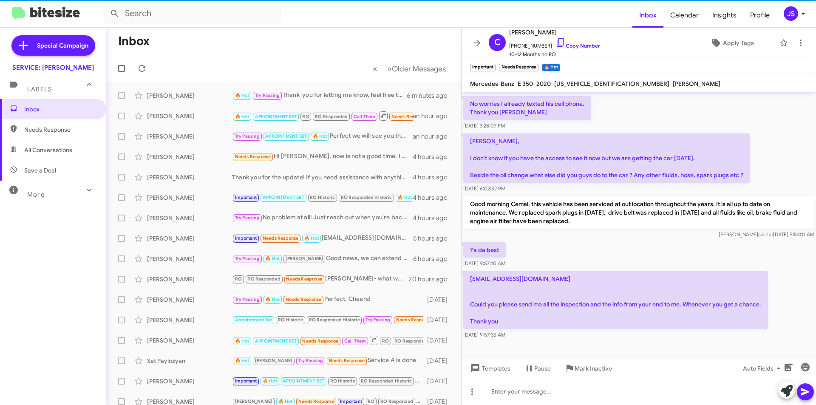
scroll to position [457, 0]
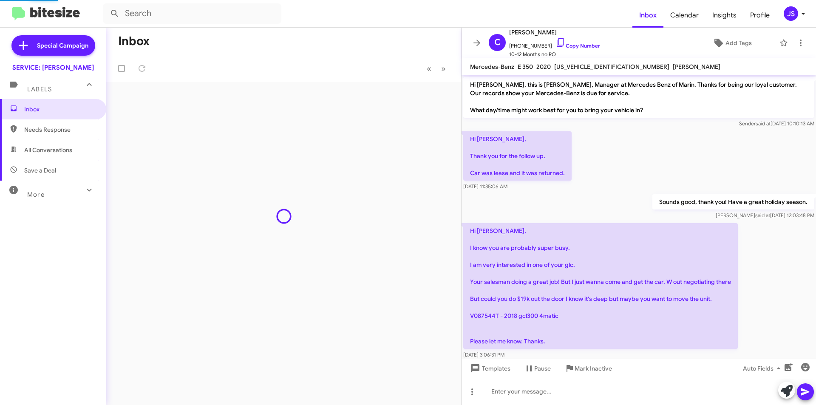
scroll to position [440, 0]
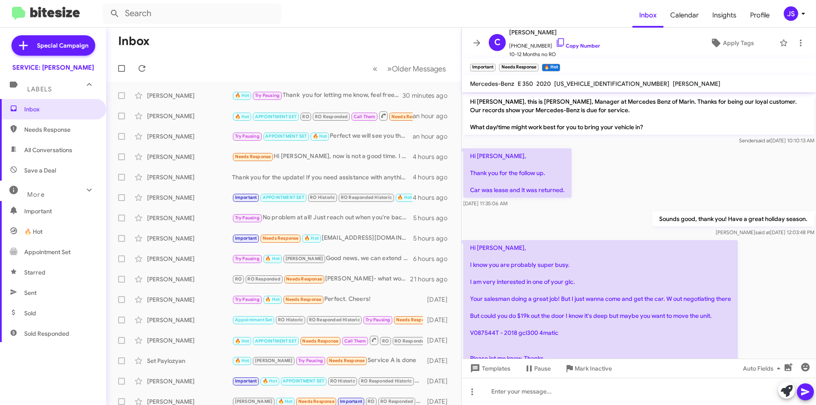
scroll to position [457, 0]
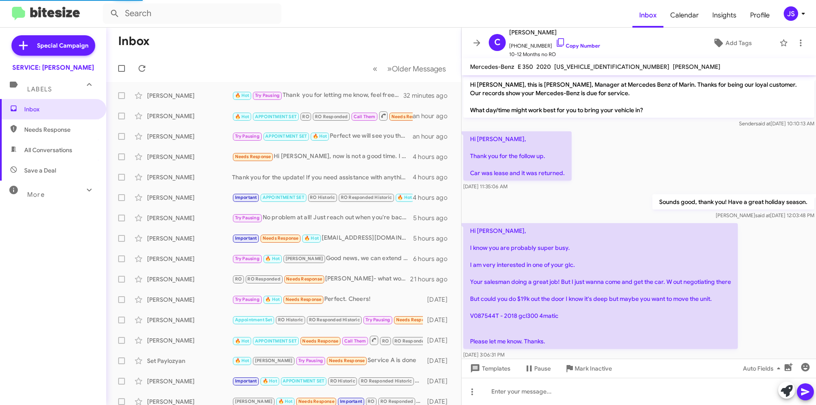
scroll to position [440, 0]
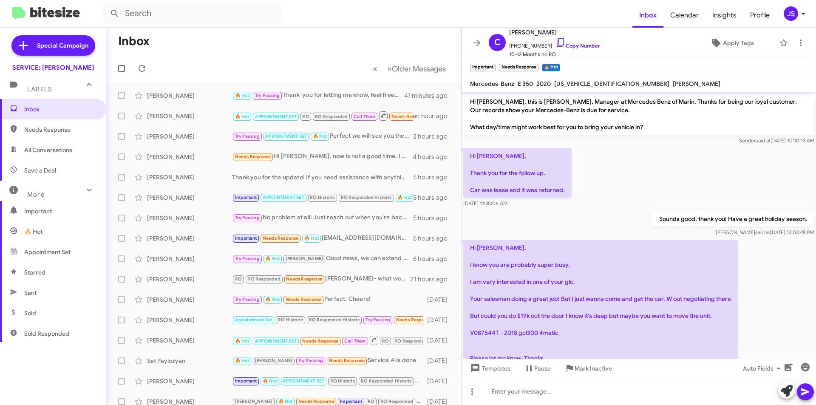
scroll to position [457, 0]
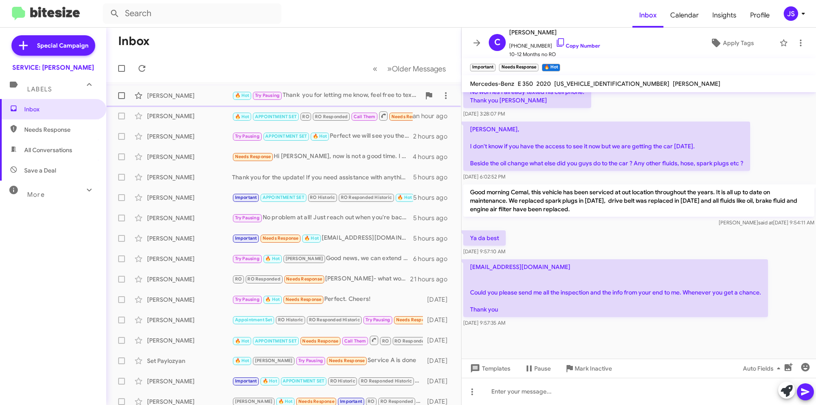
click at [160, 88] on div "Gloria Rydingsword 🔥 Hot Try Pausing Thank you for letting me know, feel free t…" at bounding box center [283, 95] width 341 height 17
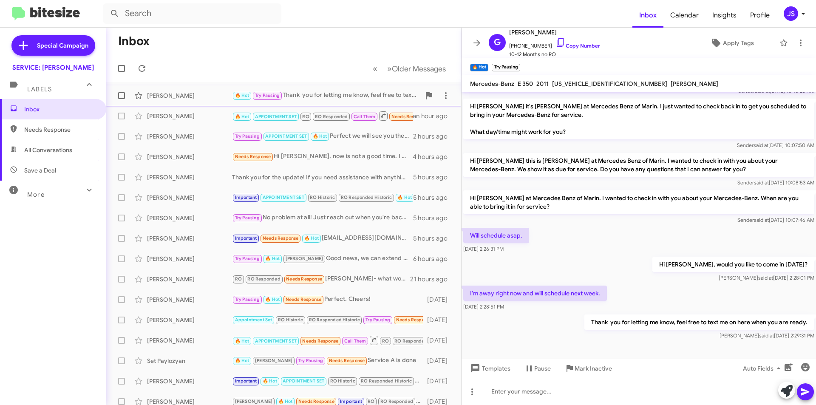
click at [216, 89] on div "Gloria Rydingsword 🔥 Hot Try Pausing Thank you for letting me know, feel free t…" at bounding box center [283, 95] width 341 height 17
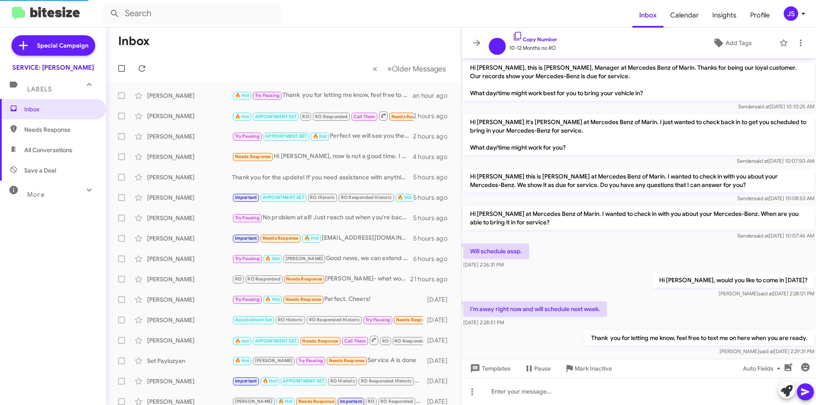
scroll to position [16, 0]
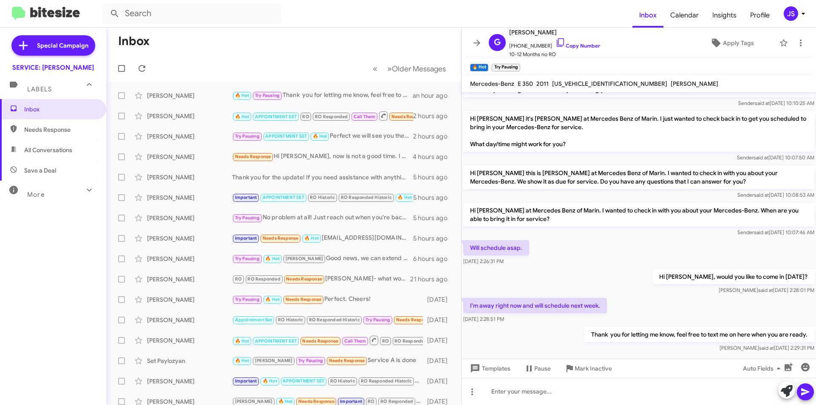
scroll to position [50, 0]
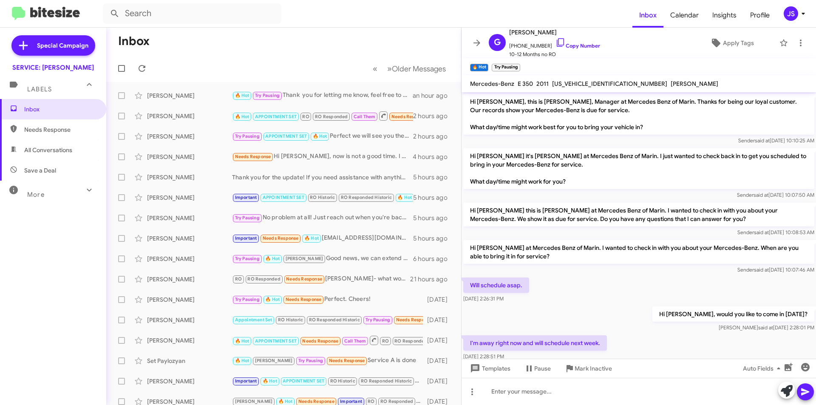
scroll to position [50, 0]
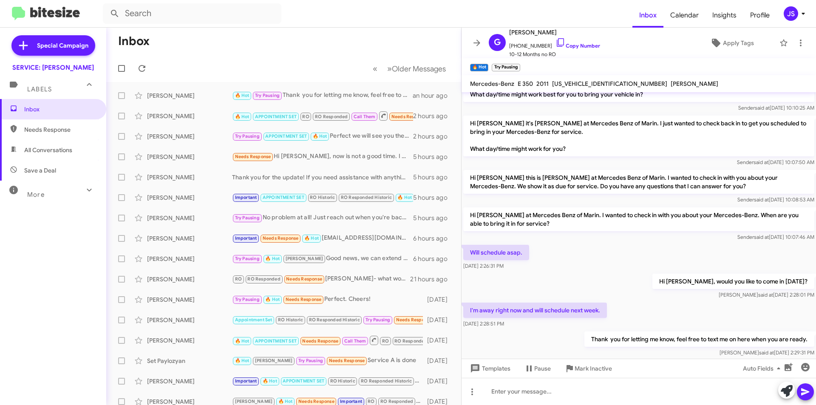
scroll to position [50, 0]
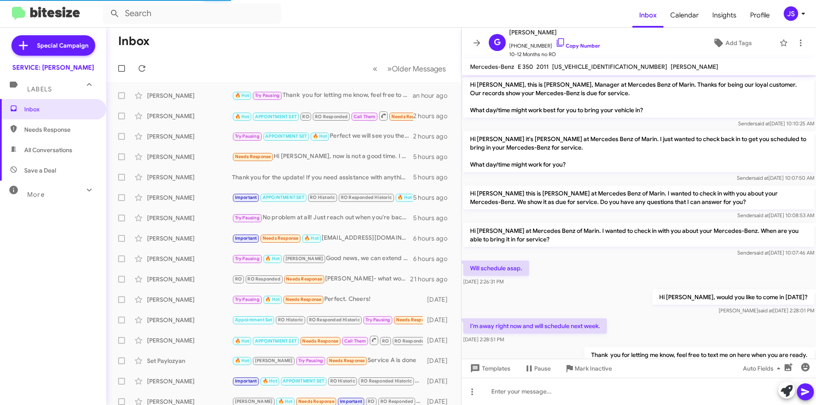
scroll to position [33, 0]
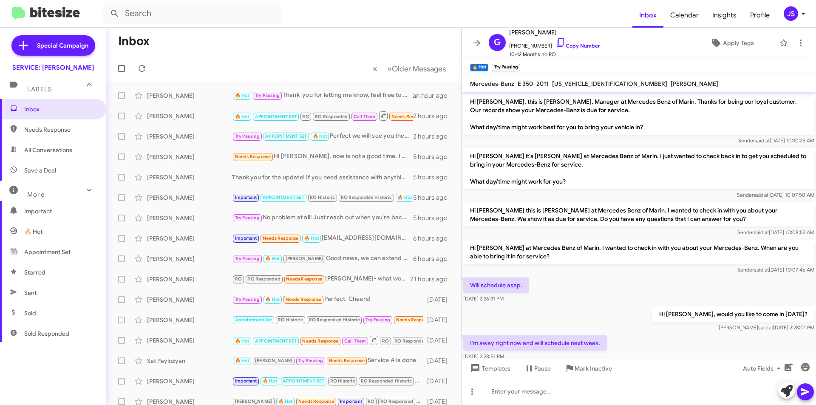
scroll to position [50, 0]
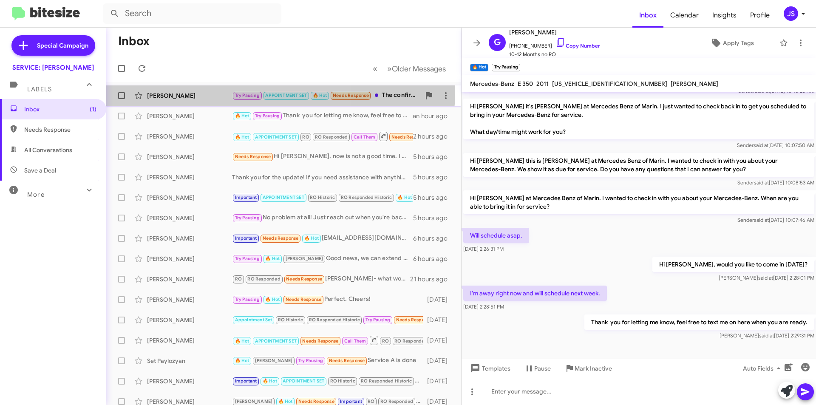
click at [187, 89] on div "Dallas Hickle Try Pausing APPOINTMENT SET 🔥 Hot Needs Response The confirmation…" at bounding box center [283, 95] width 341 height 17
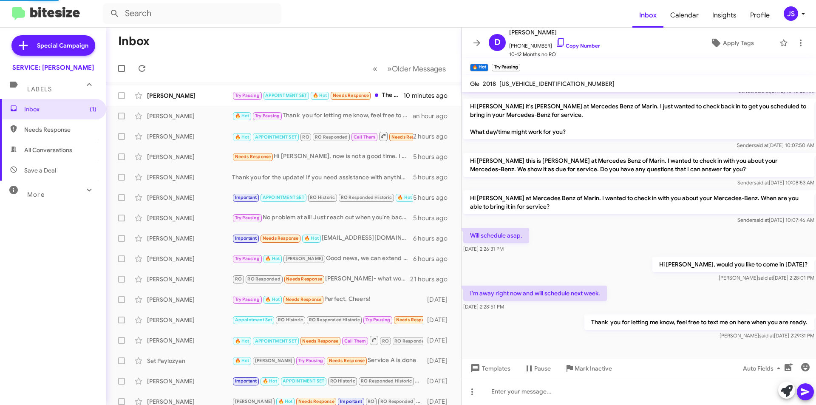
scroll to position [713, 0]
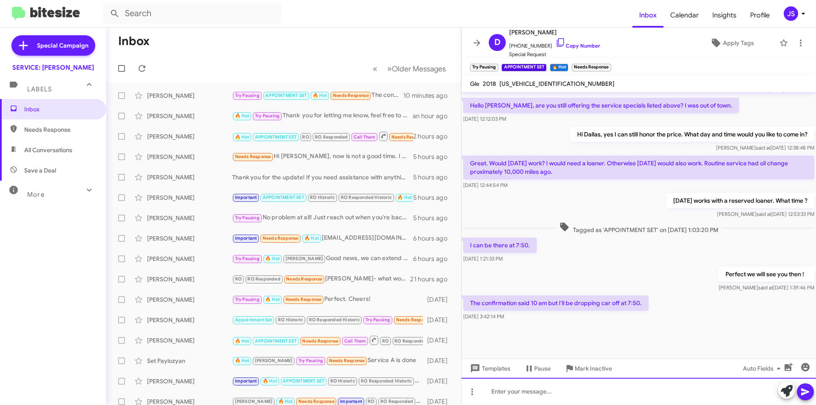
click at [544, 382] on div at bounding box center [639, 391] width 354 height 27
click at [557, 40] on span "+14153288550 Copy Number" at bounding box center [554, 43] width 91 height 13
drag, startPoint x: 553, startPoint y: 44, endPoint x: 811, endPoint y: 200, distance: 301.1
click at [555, 45] on icon at bounding box center [560, 42] width 10 height 10
click at [589, 392] on div "Hi Dallas, yes your appt" at bounding box center [639, 391] width 354 height 27
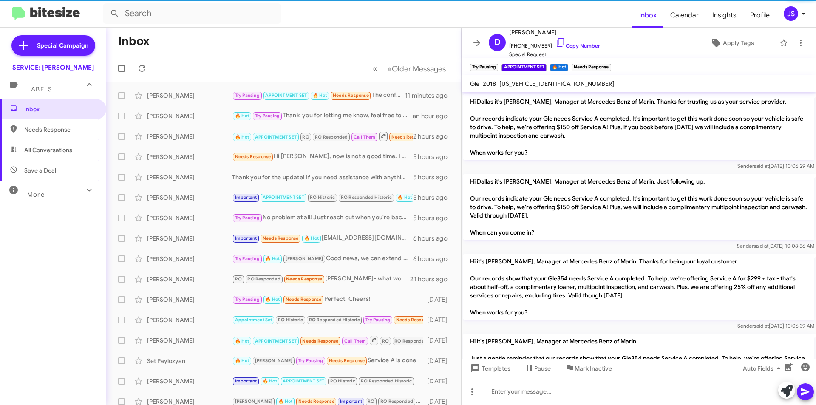
scroll to position [42, 0]
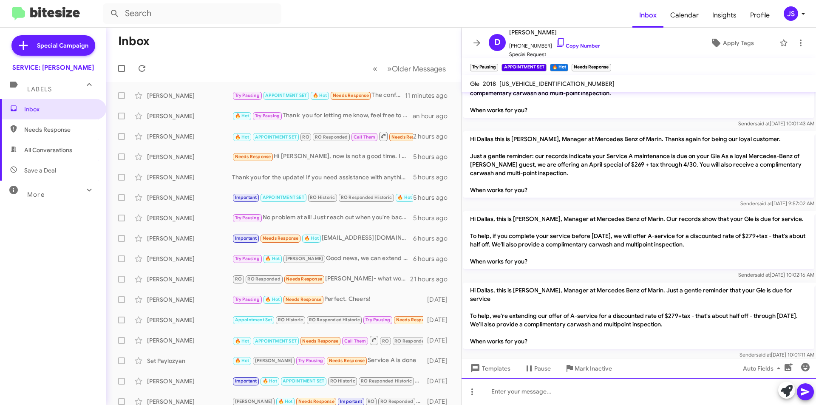
click at [504, 386] on div at bounding box center [639, 391] width 354 height 27
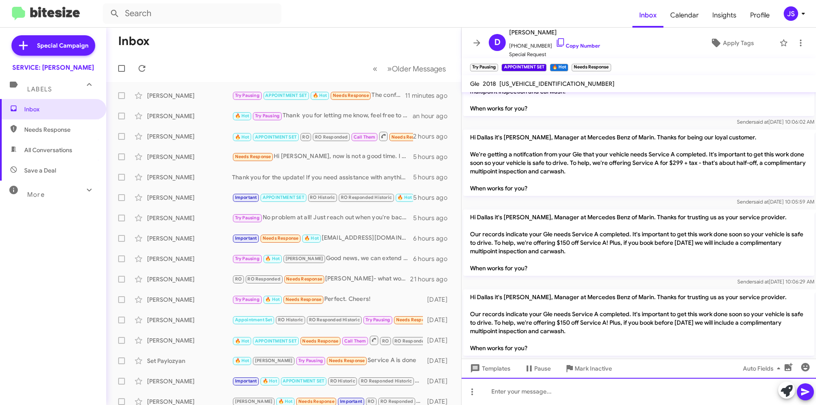
scroll to position [892, 0]
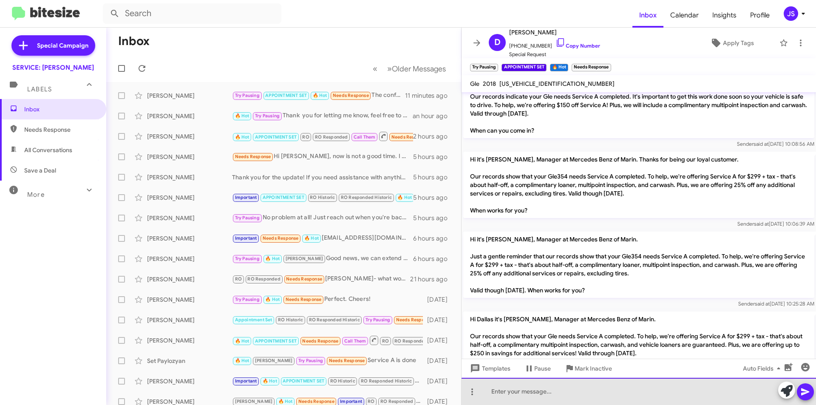
click at [517, 392] on div at bounding box center [639, 391] width 354 height 27
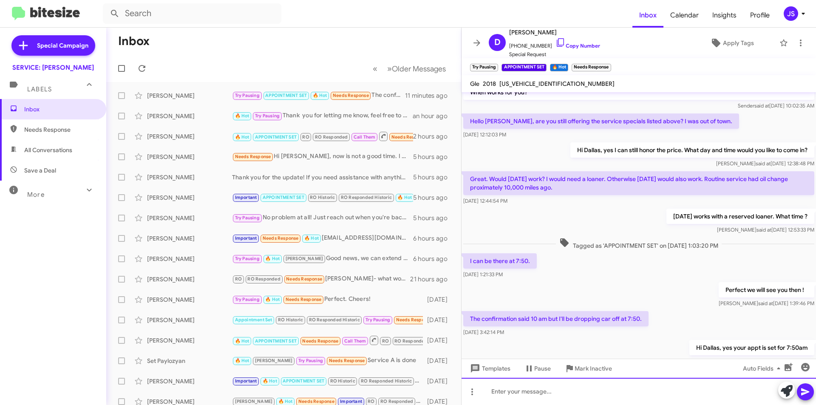
scroll to position [1796, 0]
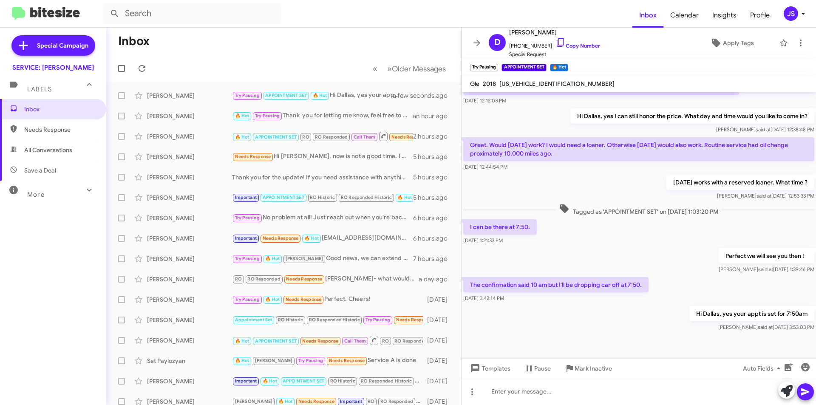
scroll to position [902, 0]
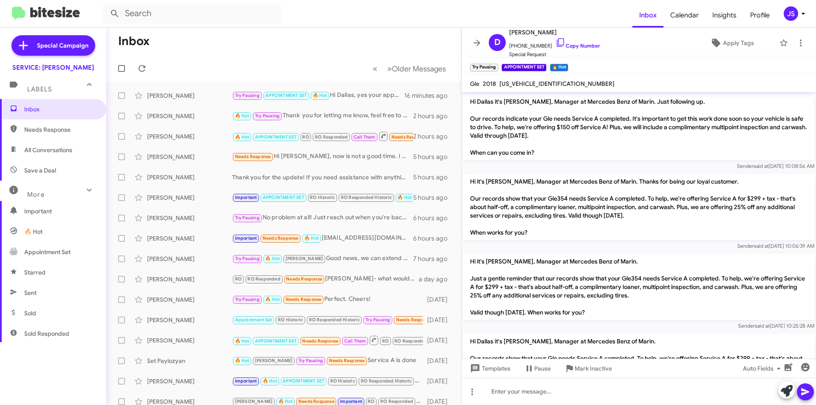
scroll to position [902, 0]
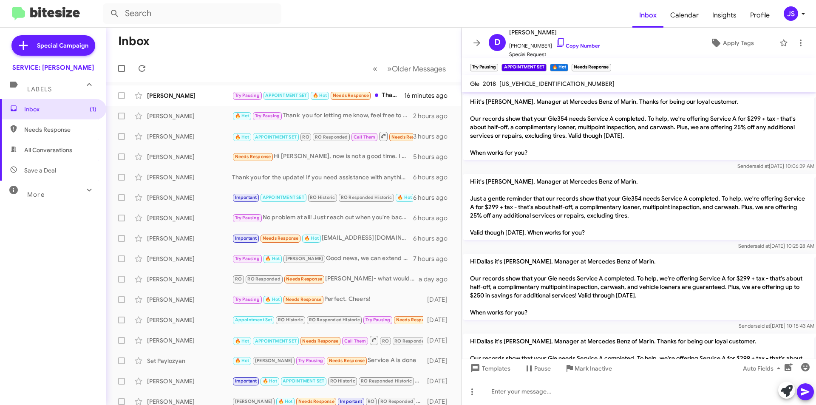
scroll to position [851, 0]
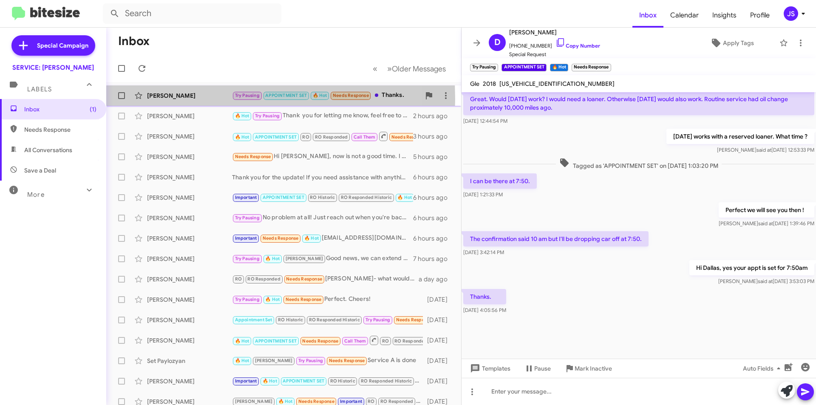
click at [168, 99] on div "[PERSON_NAME]" at bounding box center [189, 95] width 85 height 8
